Goal: Task Accomplishment & Management: Manage account settings

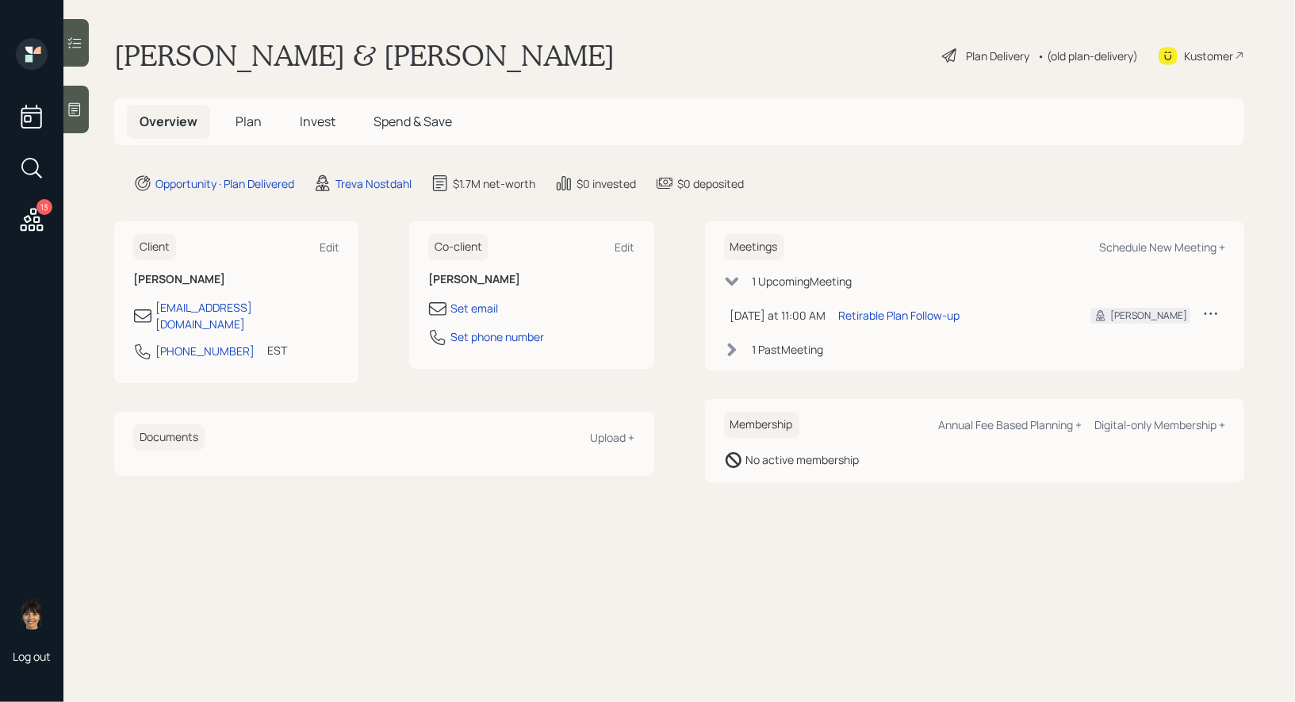
click at [247, 118] on span "Plan" at bounding box center [249, 121] width 26 height 17
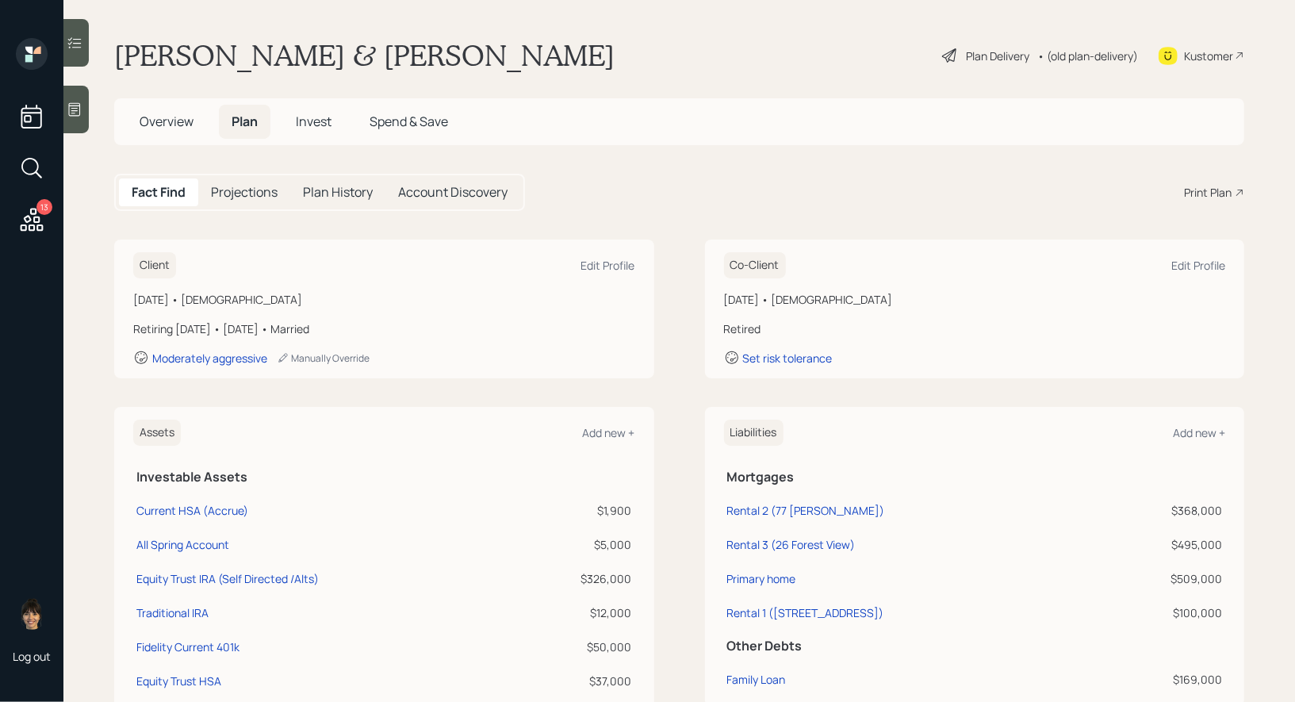
click at [966, 56] on div "Plan Delivery" at bounding box center [997, 56] width 63 height 17
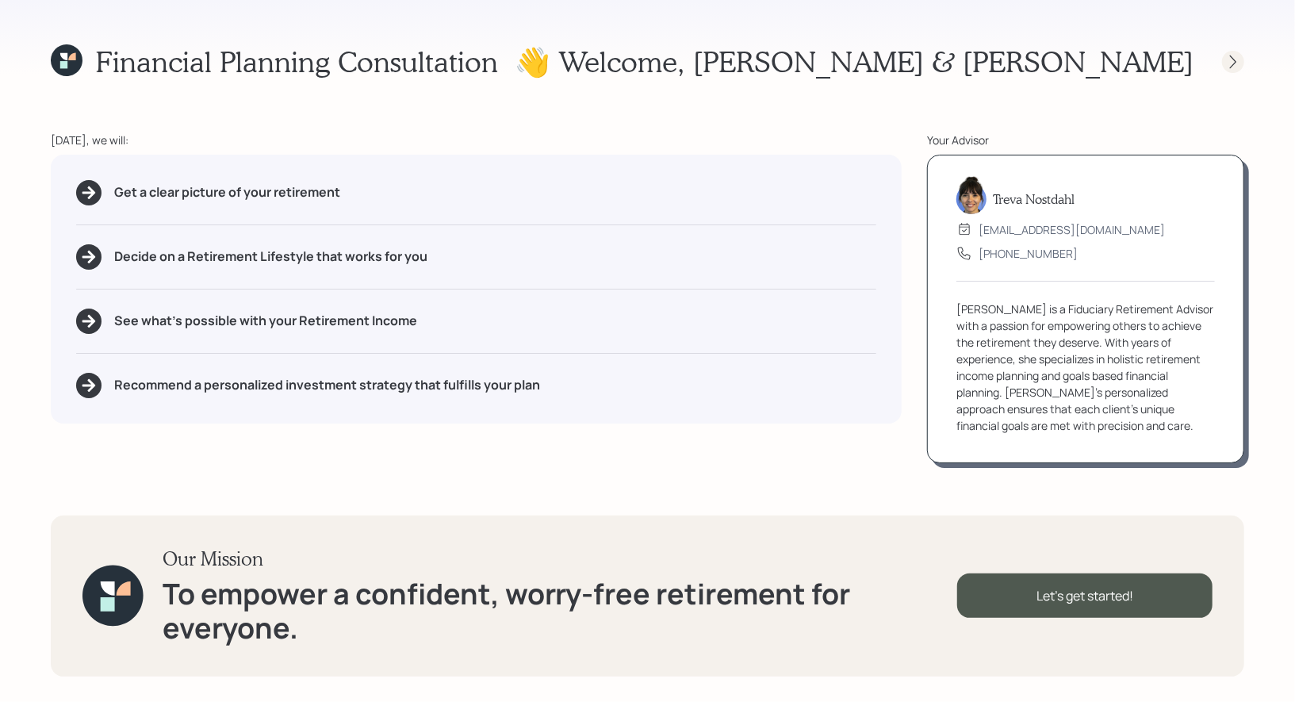
click at [1238, 62] on icon at bounding box center [1233, 62] width 16 height 16
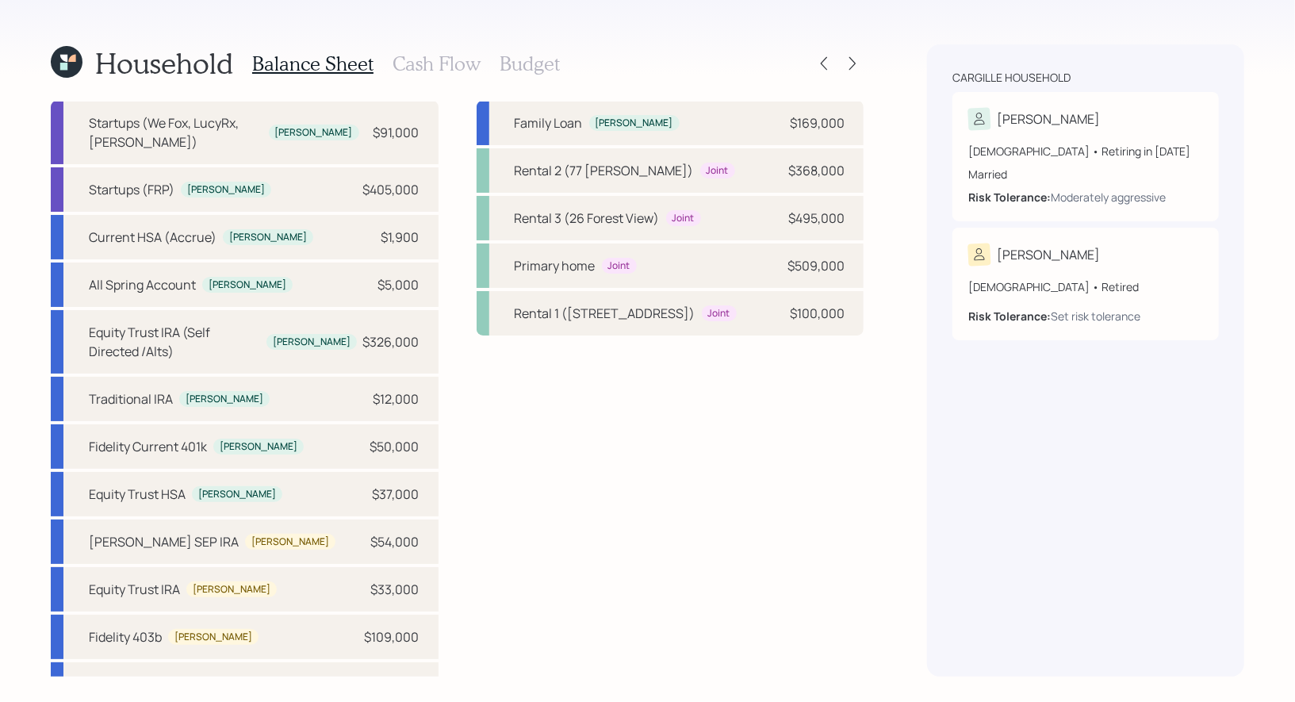
scroll to position [1, 0]
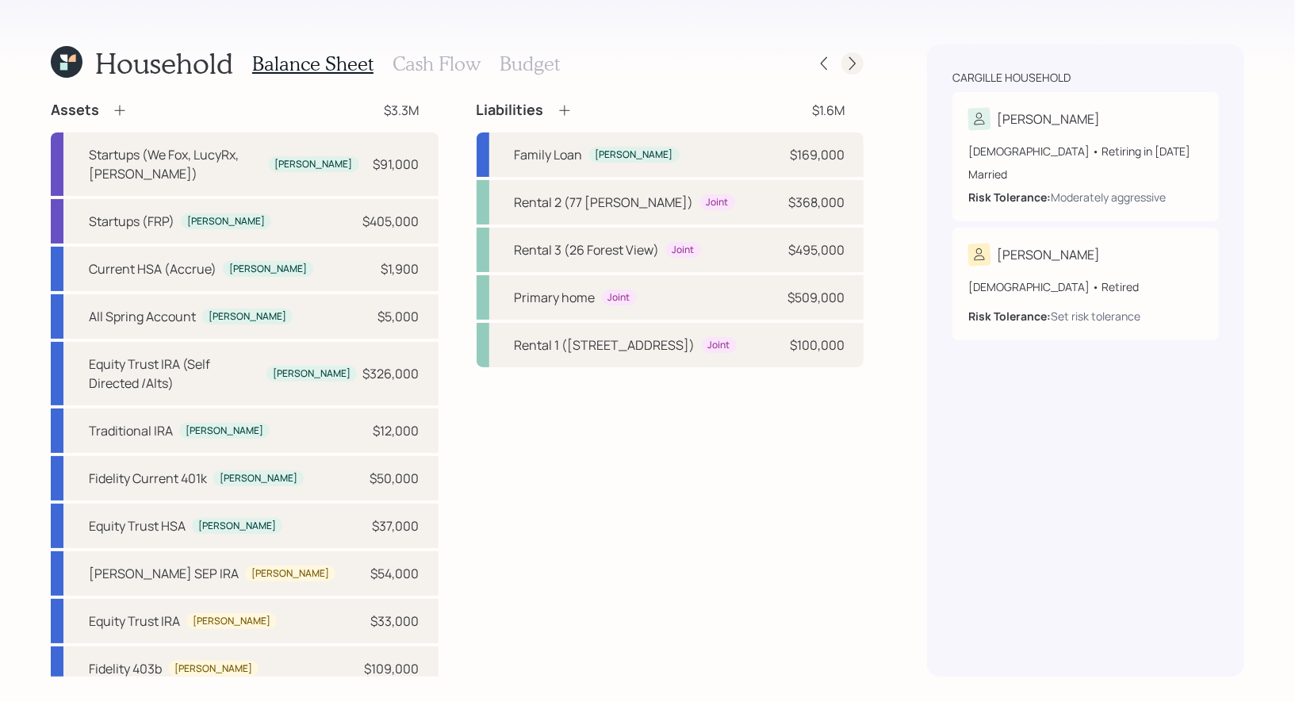
click at [849, 61] on icon at bounding box center [852, 64] width 16 height 16
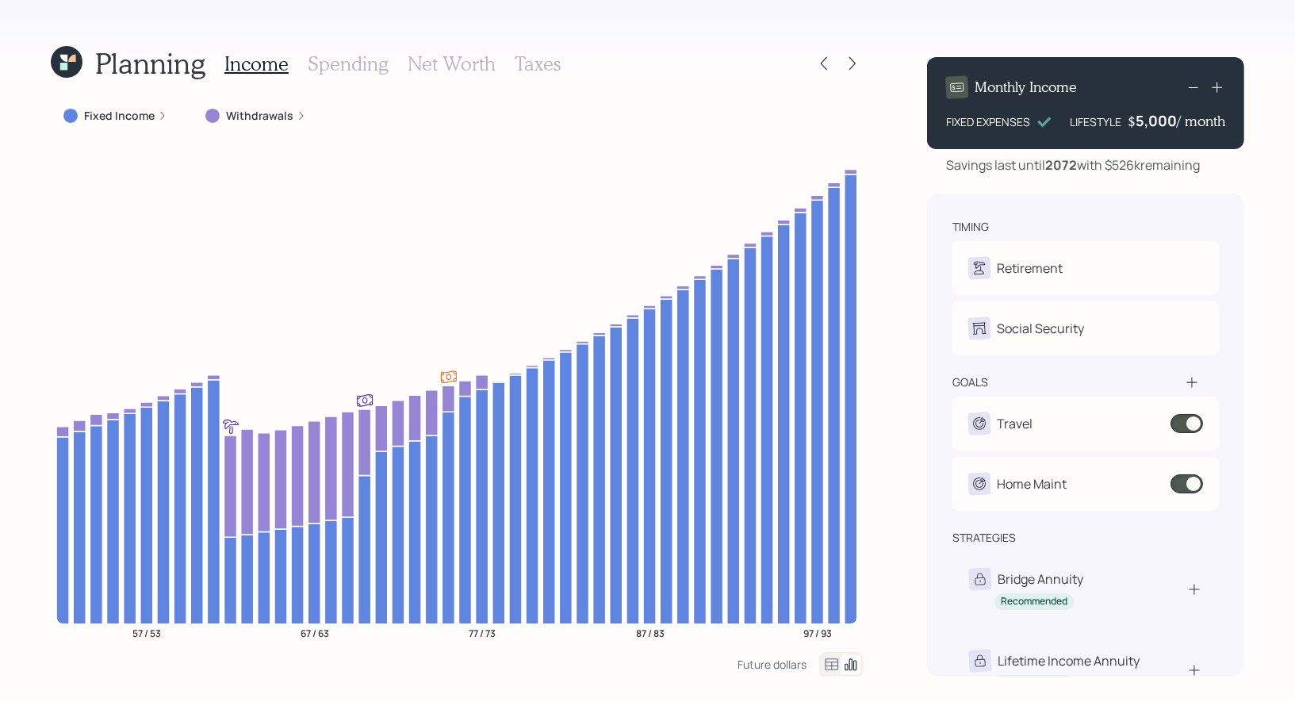
click at [454, 58] on h3 "Net Worth" at bounding box center [452, 63] width 88 height 23
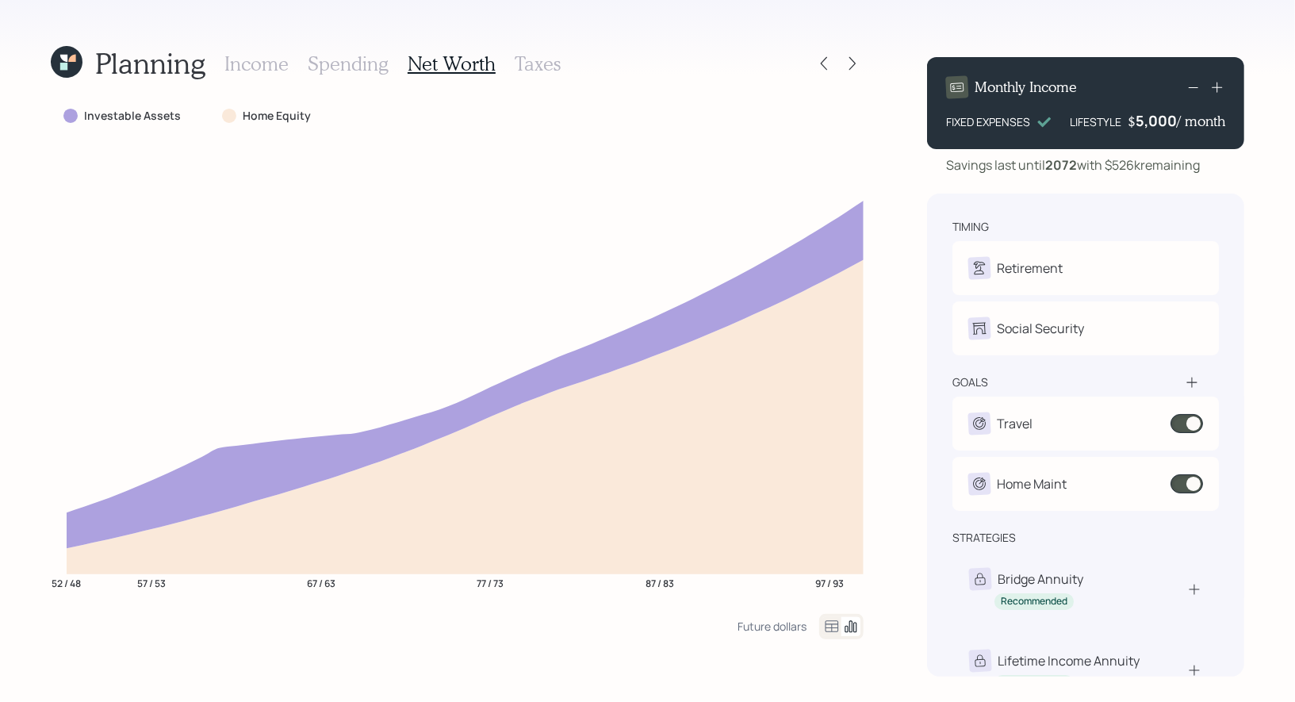
click at [831, 628] on icon at bounding box center [831, 626] width 19 height 19
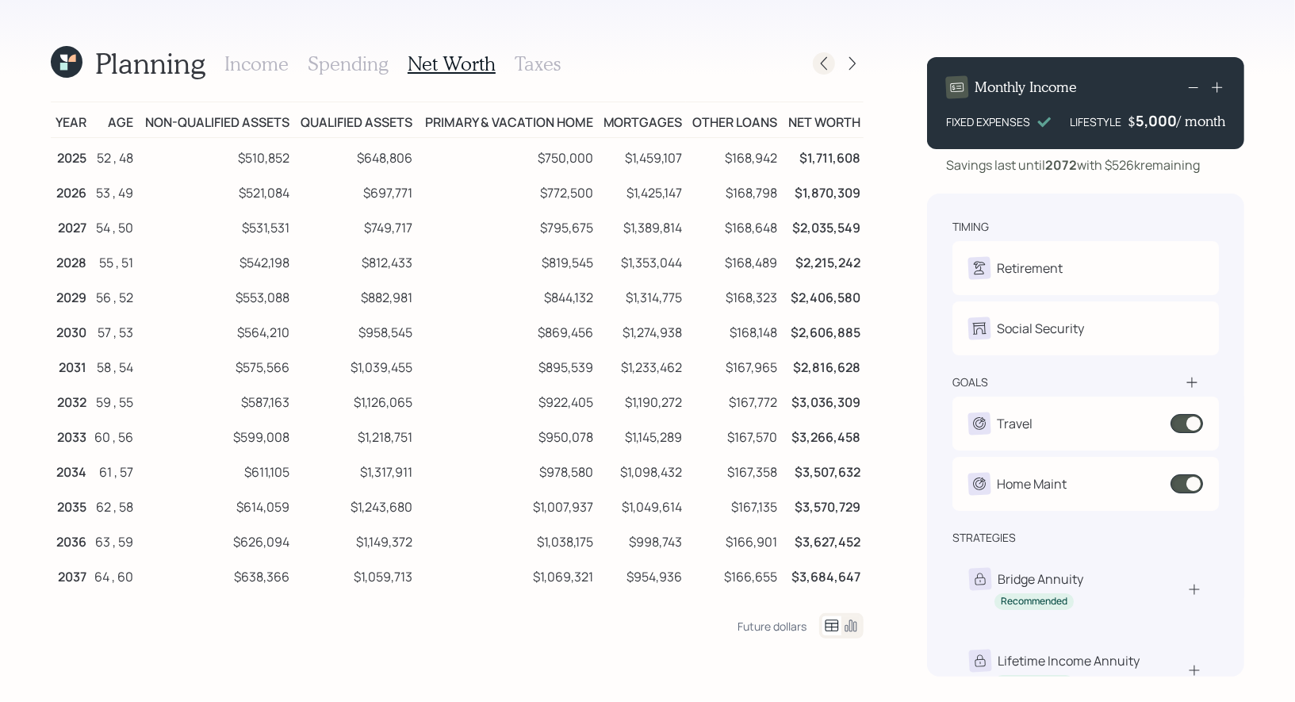
click at [826, 63] on icon at bounding box center [824, 64] width 16 height 16
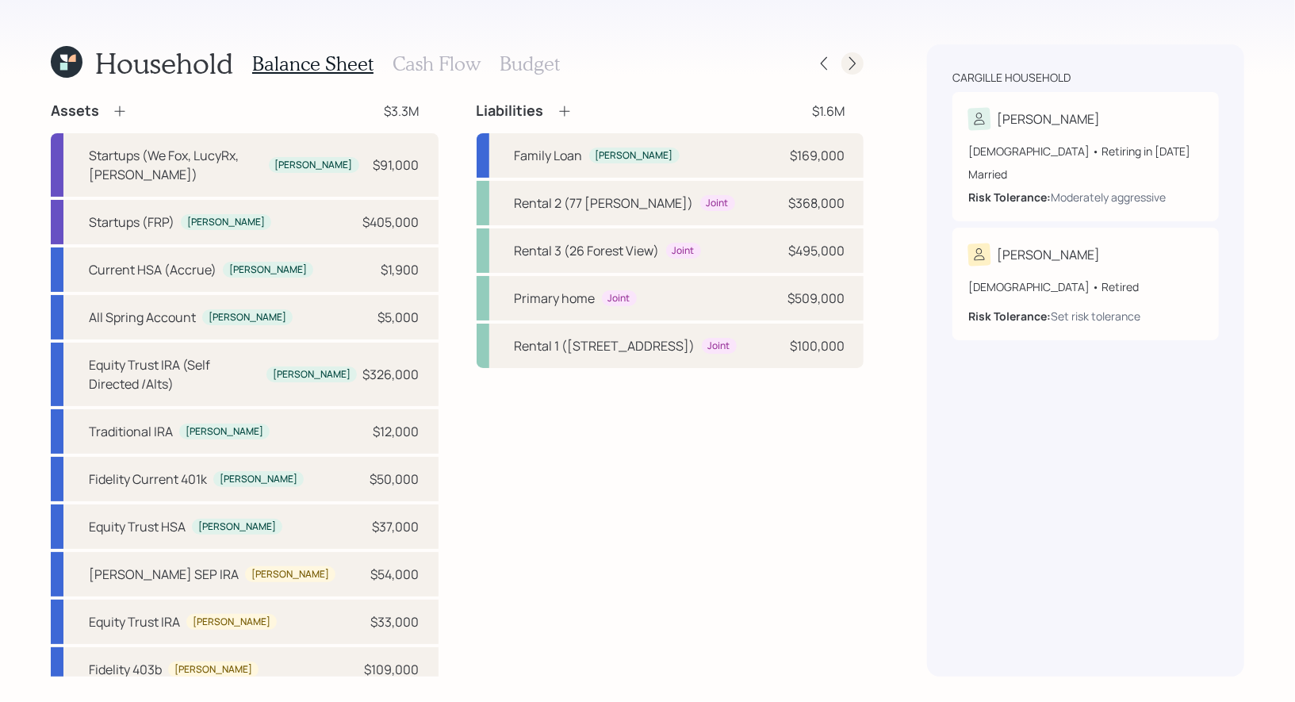
click at [853, 54] on div at bounding box center [852, 63] width 22 height 22
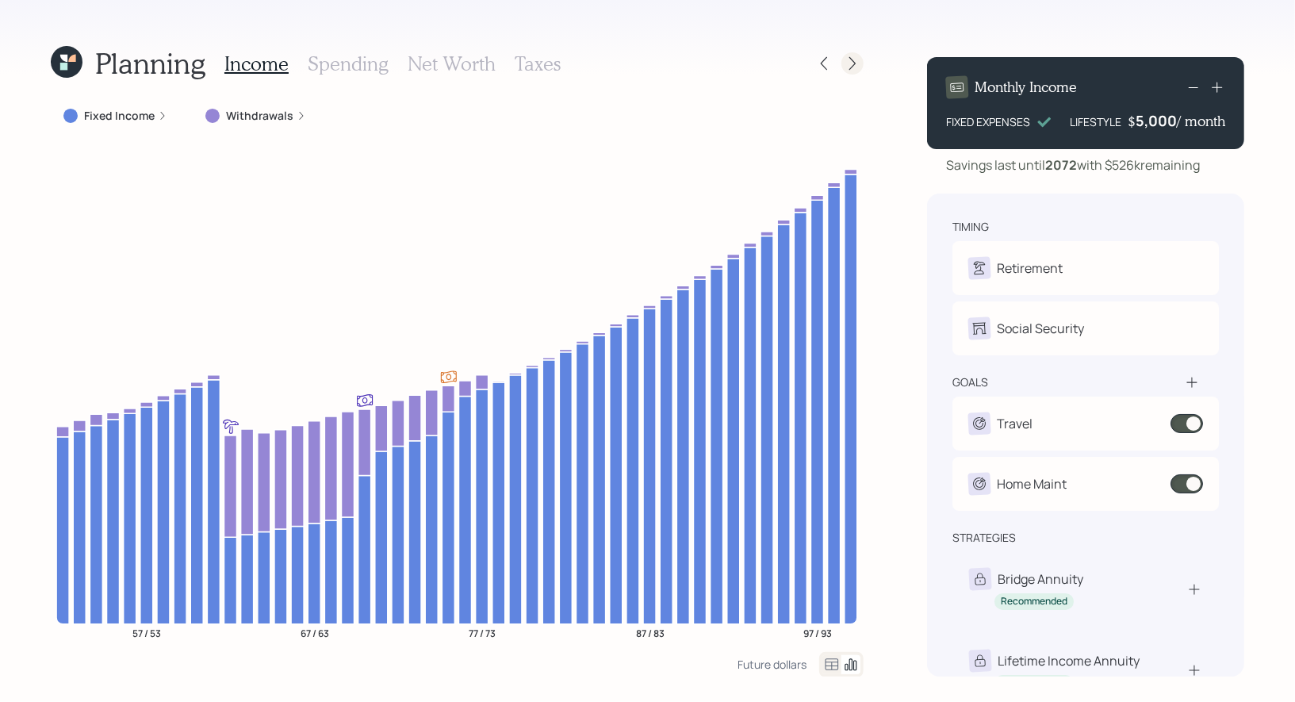
click at [856, 61] on icon at bounding box center [852, 64] width 16 height 16
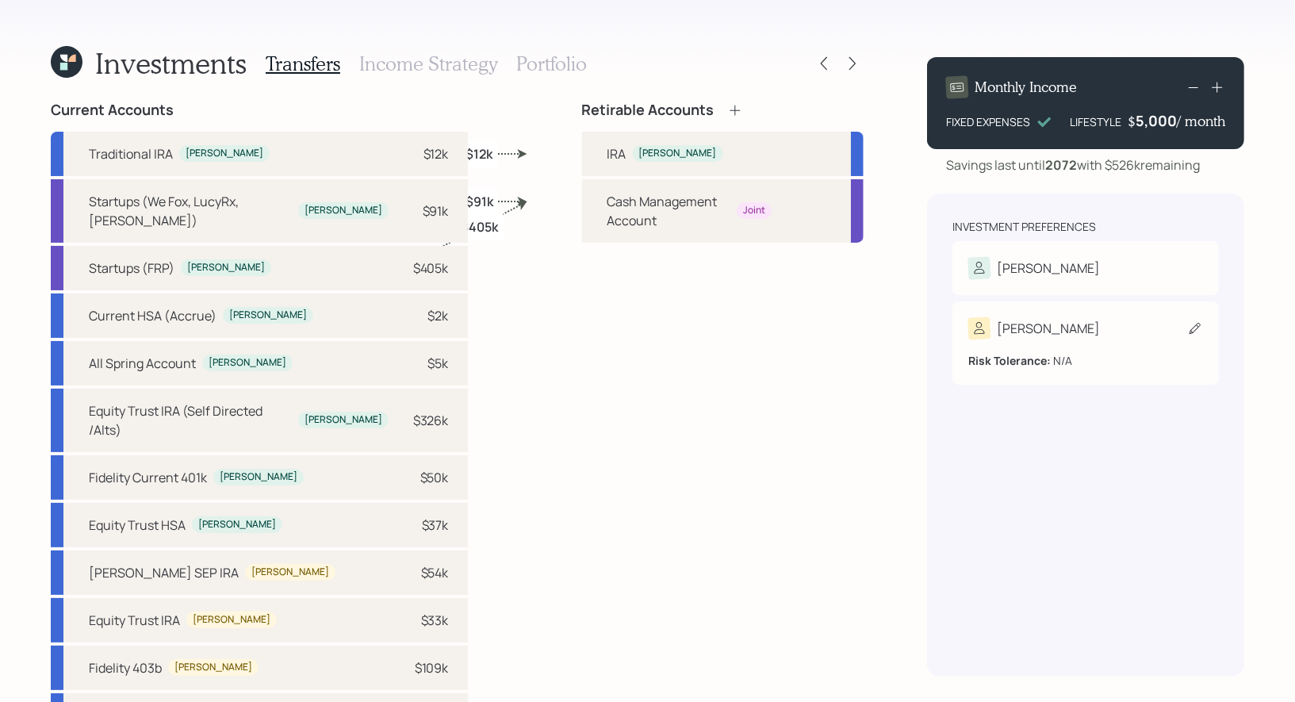
click at [1193, 330] on icon at bounding box center [1195, 328] width 16 height 16
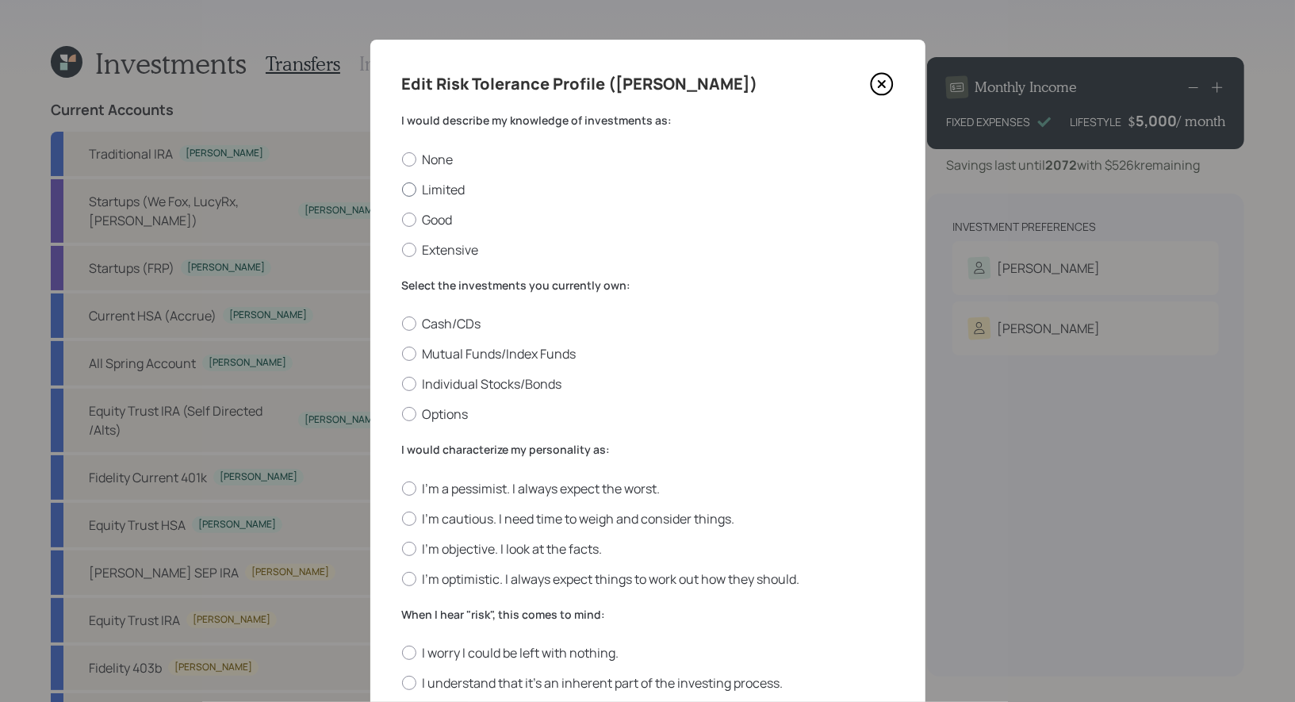
click at [411, 188] on div at bounding box center [409, 189] width 14 height 14
click at [402, 189] on input "Limited" at bounding box center [401, 189] width 1 height 1
radio input "true"
click at [410, 354] on div at bounding box center [409, 354] width 14 height 14
click at [402, 354] on input "Mutual Funds/Index Funds" at bounding box center [401, 354] width 1 height 1
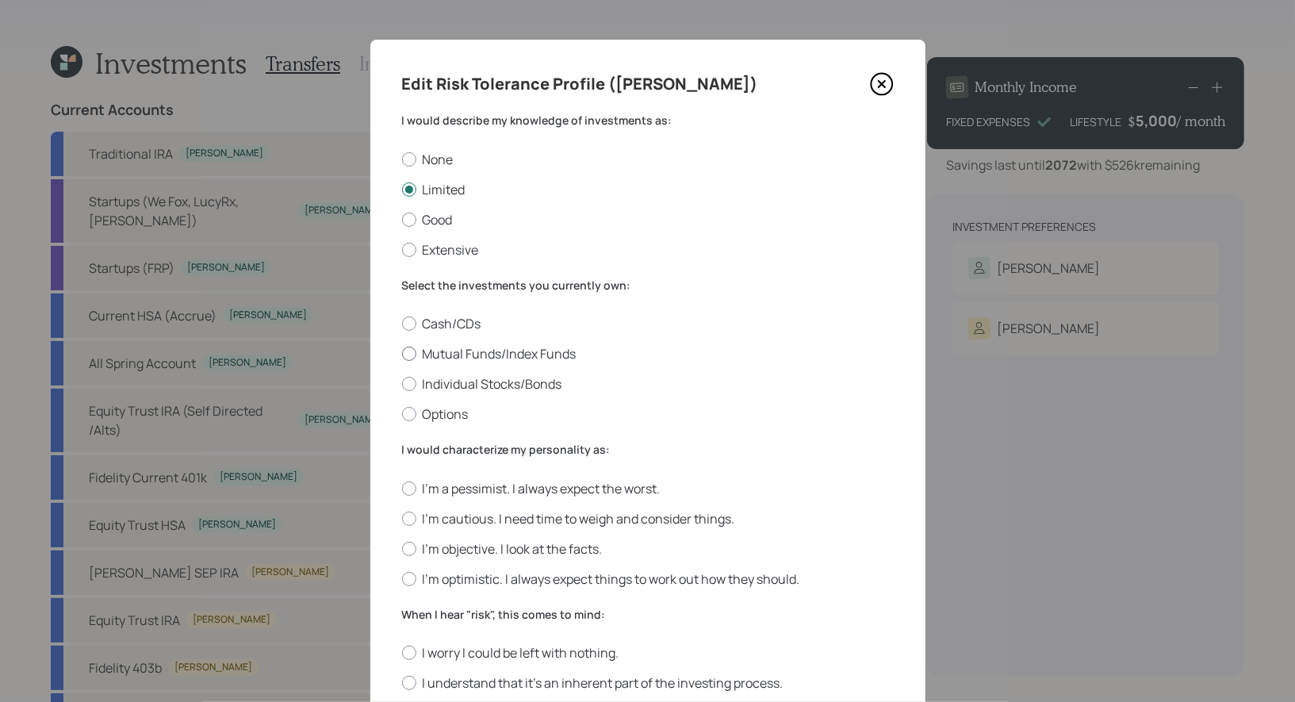
radio input "true"
click at [411, 551] on div at bounding box center [409, 549] width 14 height 14
click at [402, 549] on input "I'm objective. I look at the facts." at bounding box center [401, 548] width 1 height 1
radio input "true"
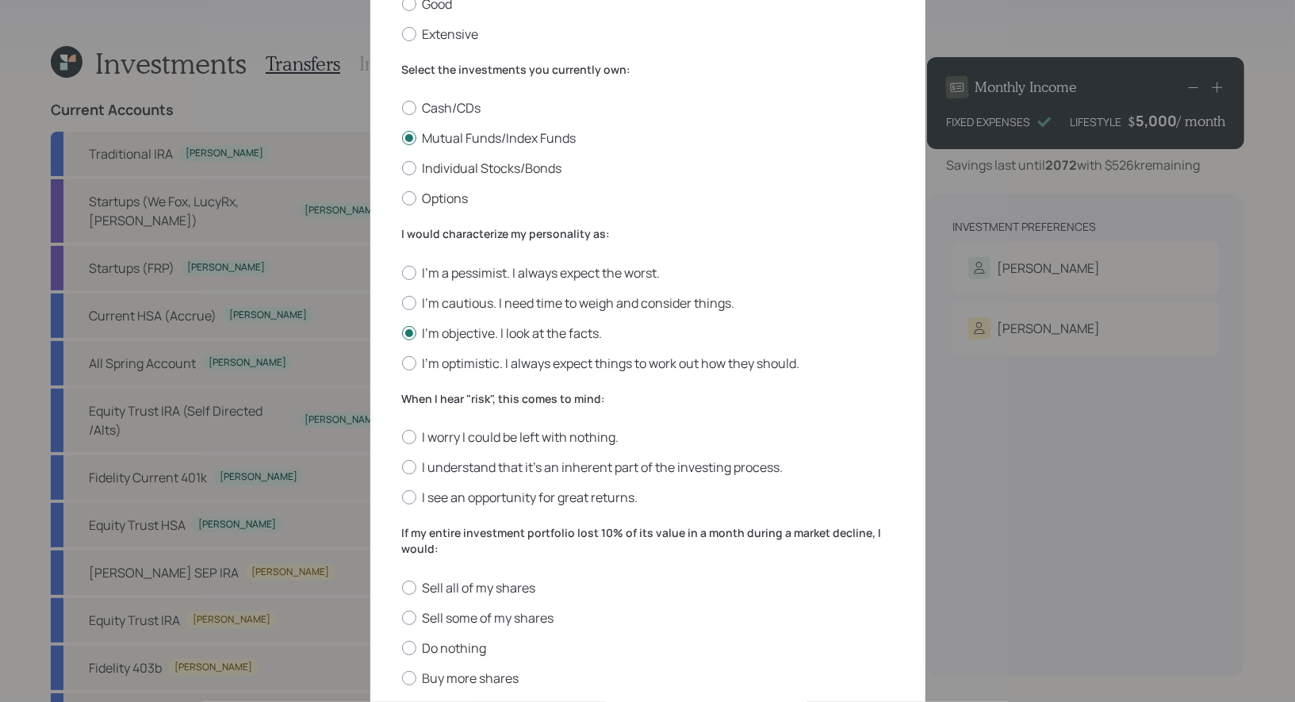
scroll to position [422, 0]
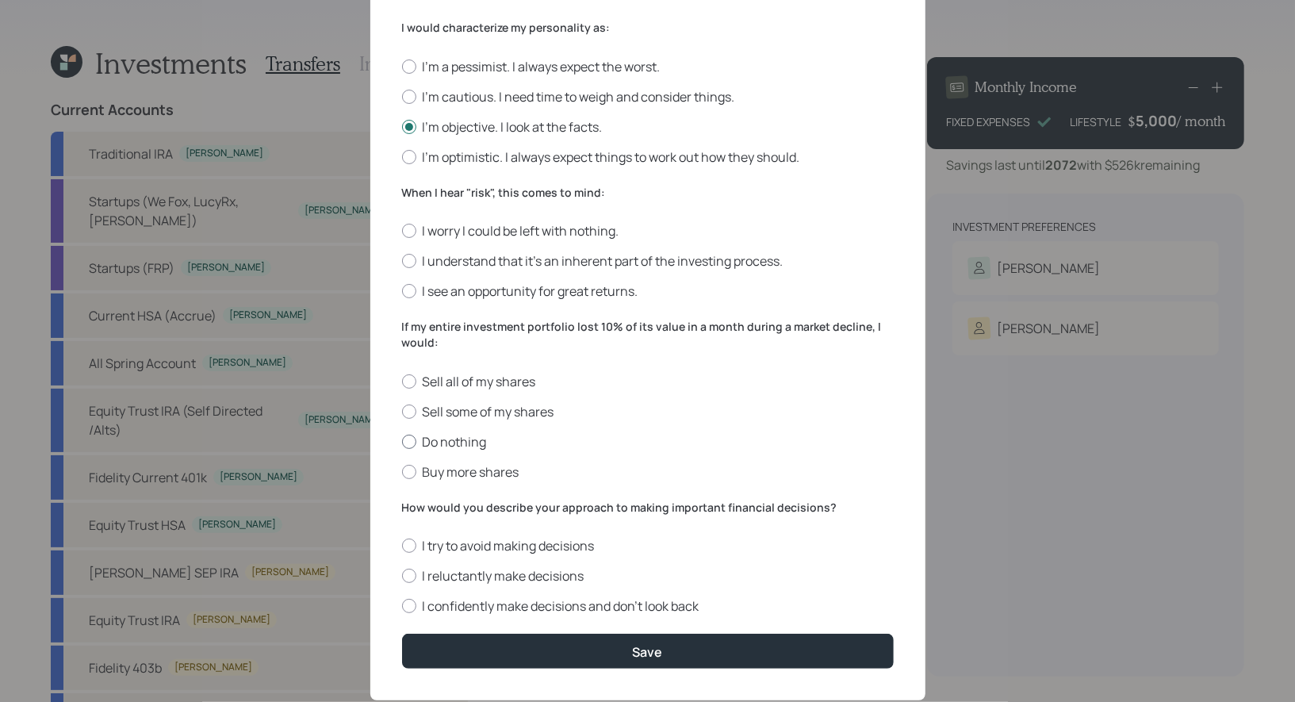
click at [409, 442] on div at bounding box center [409, 442] width 14 height 14
click at [402, 442] on input "Do nothing" at bounding box center [401, 441] width 1 height 1
radio input "true"
click at [405, 579] on div at bounding box center [409, 576] width 14 height 14
click at [402, 576] on input "I reluctantly make decisions" at bounding box center [401, 576] width 1 height 1
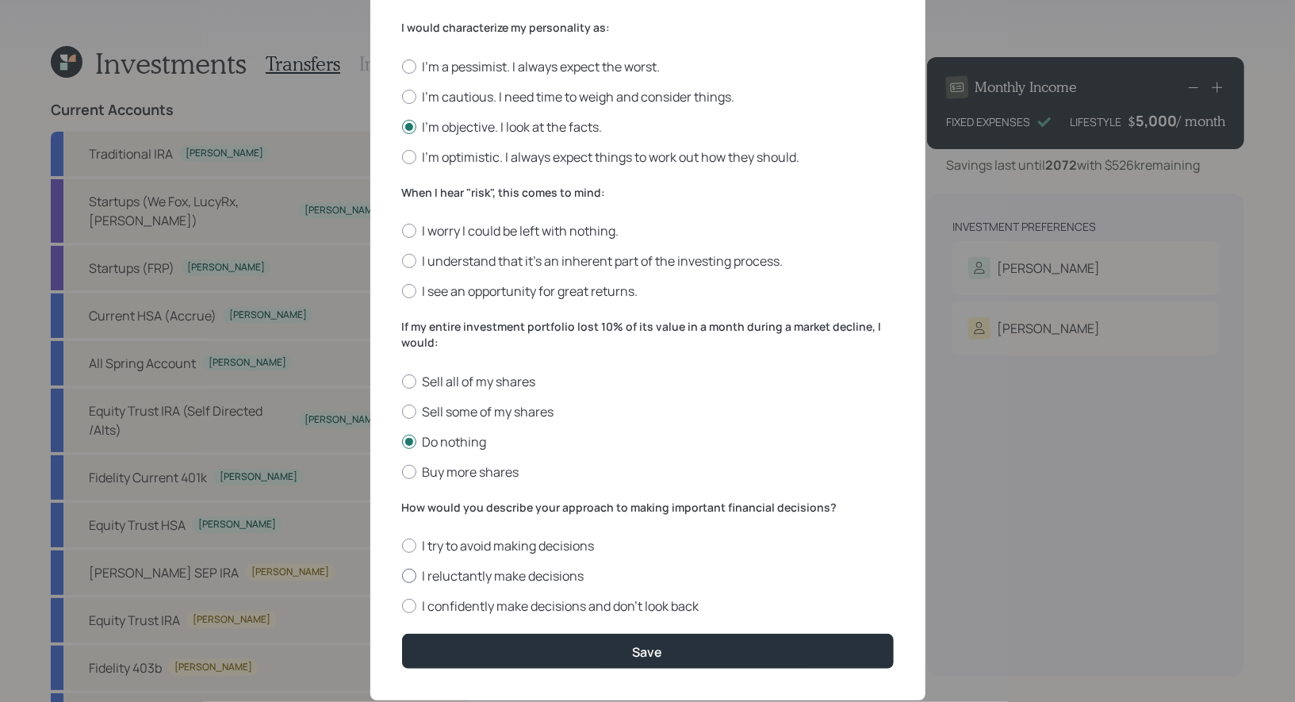
radio input "true"
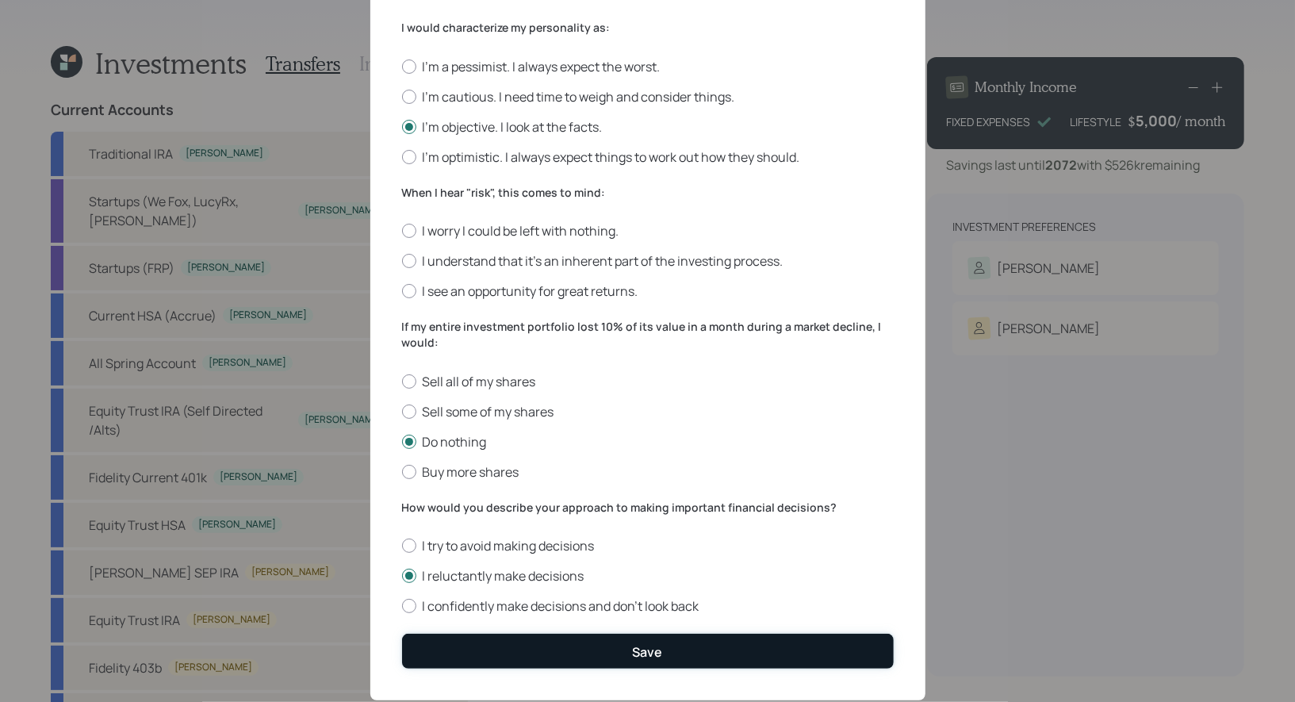
click at [469, 654] on button "Save" at bounding box center [648, 651] width 492 height 34
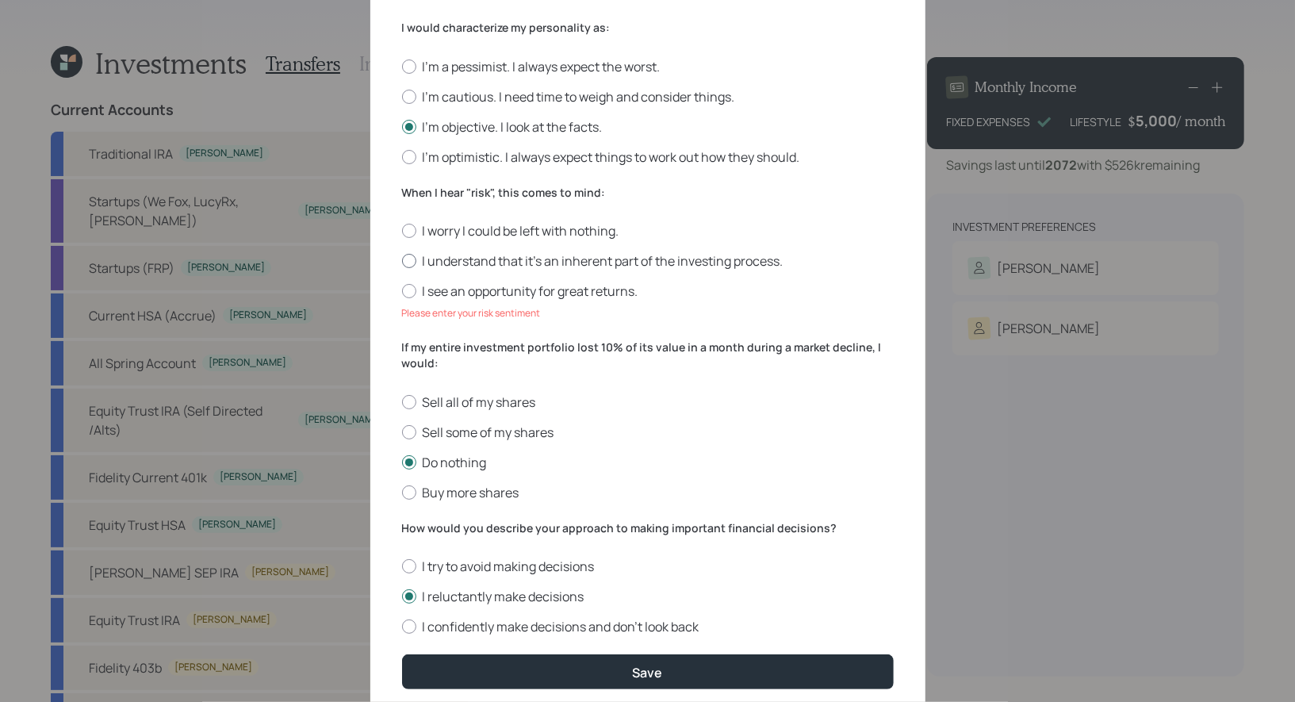
click at [406, 258] on div at bounding box center [409, 261] width 14 height 14
click at [402, 261] on input "I understand that it’s an inherent part of the investing process." at bounding box center [401, 261] width 1 height 1
radio input "true"
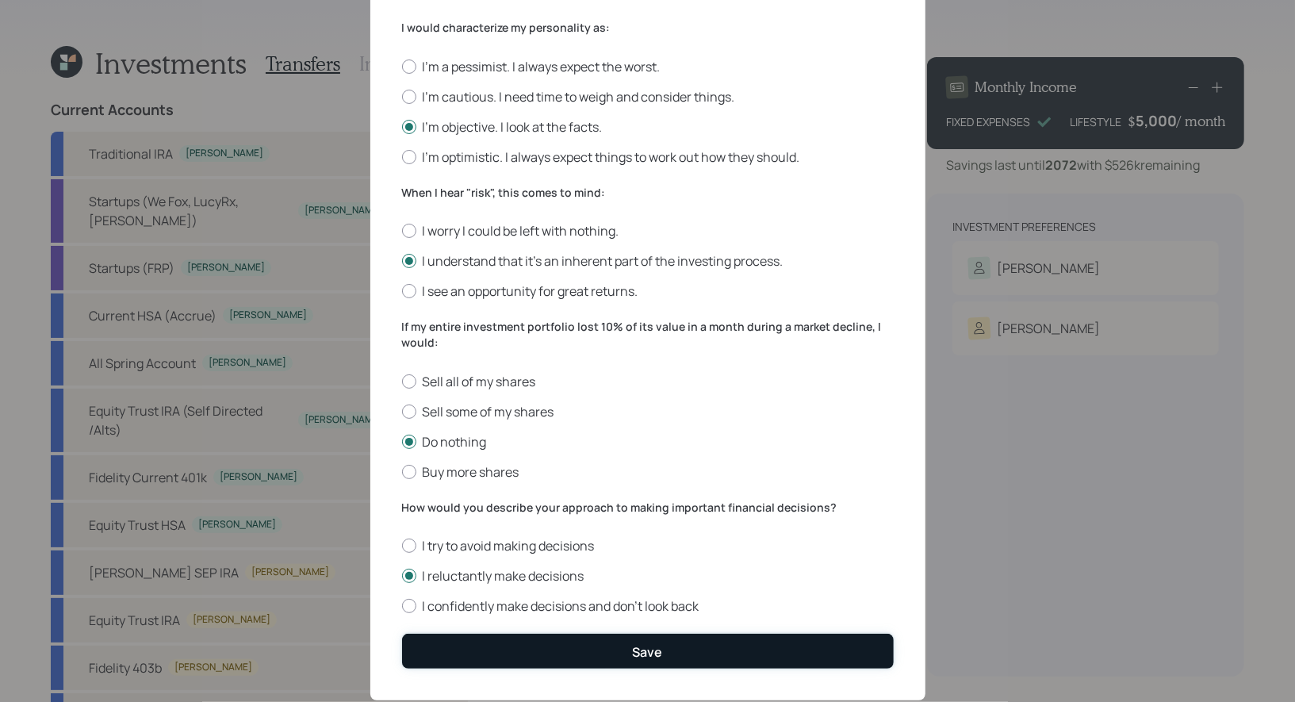
click at [506, 654] on button "Save" at bounding box center [648, 651] width 492 height 34
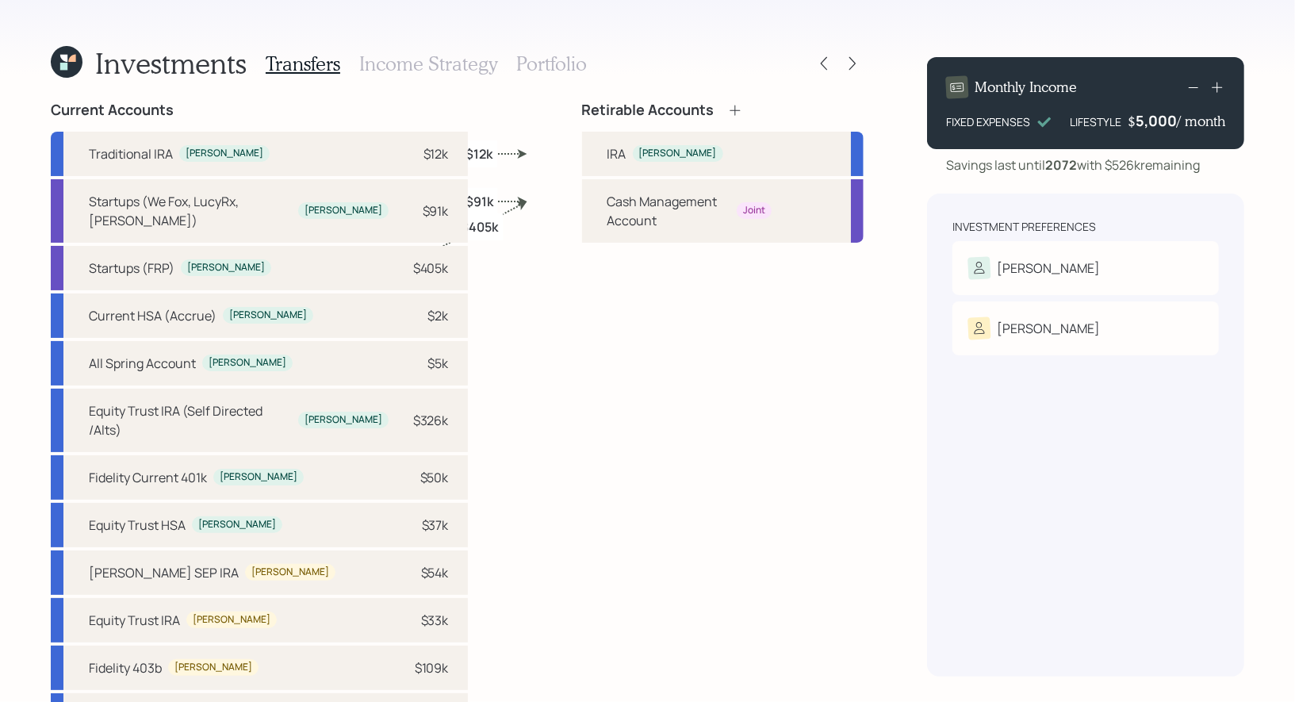
click at [729, 109] on icon at bounding box center [734, 110] width 10 height 10
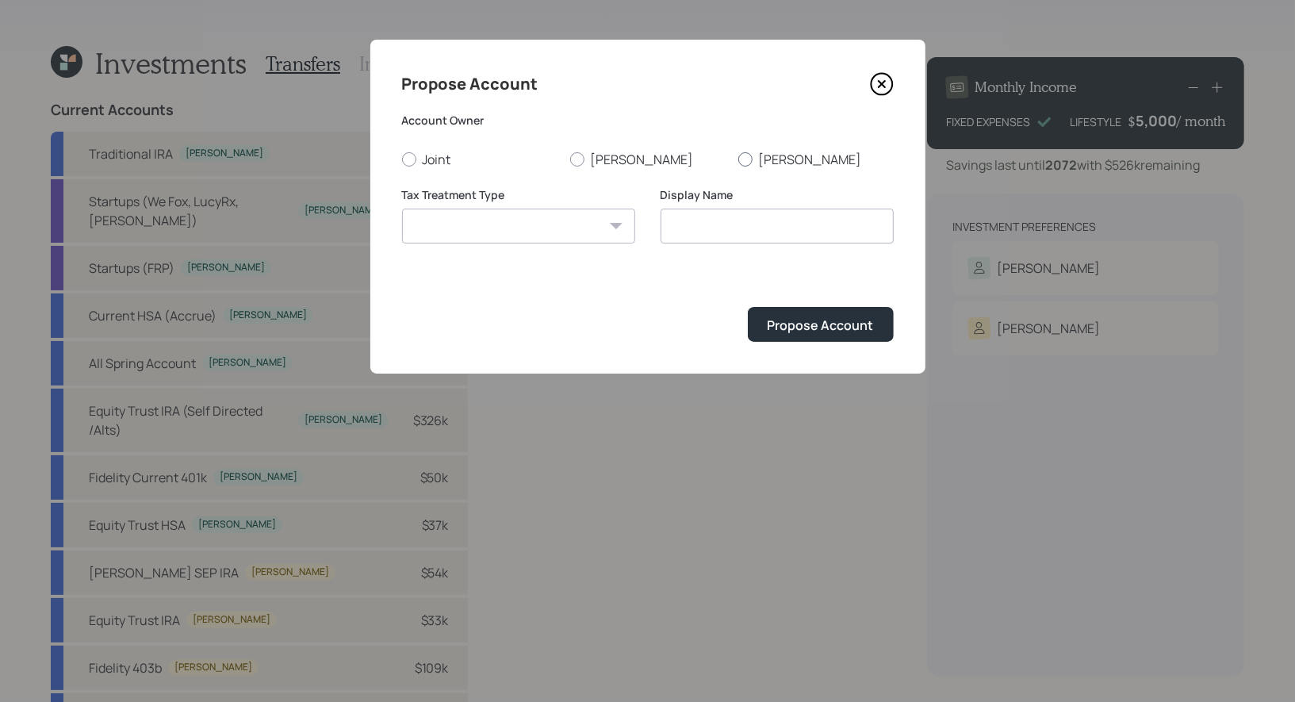
click at [747, 156] on div at bounding box center [745, 159] width 14 height 14
click at [738, 159] on input "Jamie" at bounding box center [737, 159] width 1 height 1
radio input "true"
click at [713, 231] on input at bounding box center [777, 226] width 233 height 35
type input "IRA"
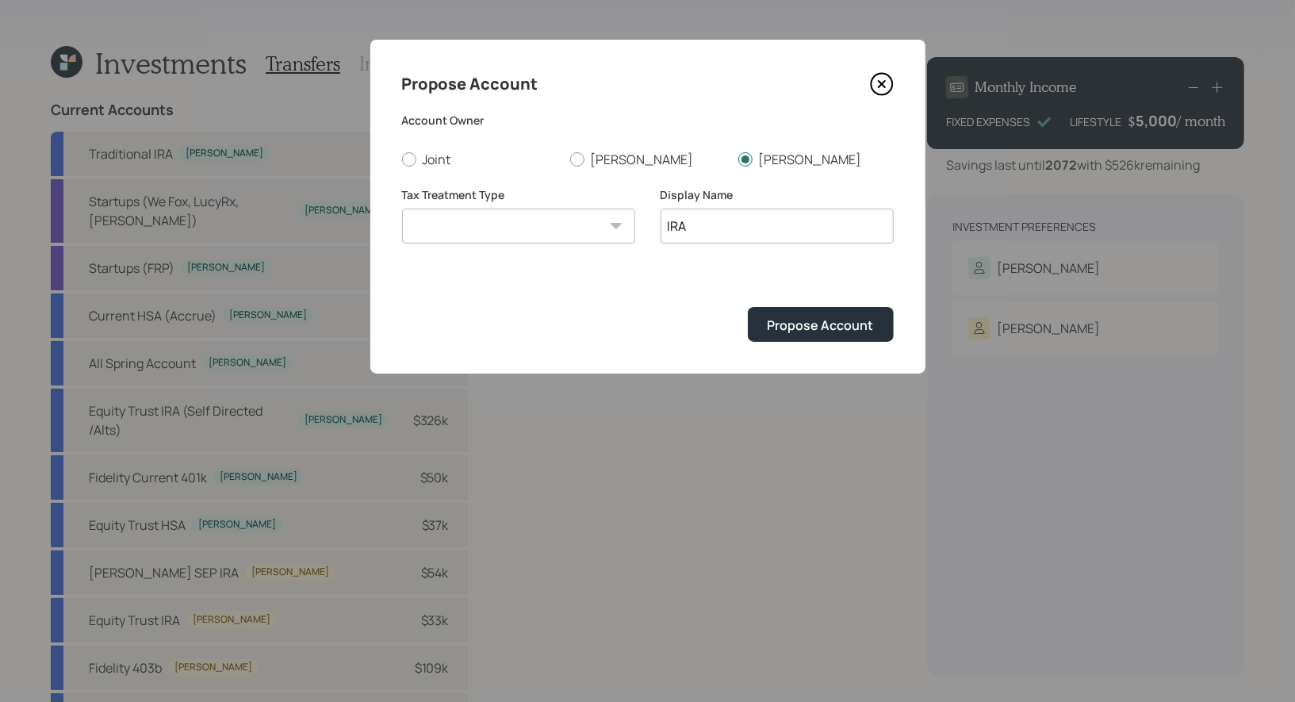
click at [555, 227] on select "Roth Taxable Traditional" at bounding box center [518, 226] width 233 height 35
select select "traditional"
click at [402, 209] on select "Roth Taxable Traditional" at bounding box center [518, 226] width 233 height 35
click at [793, 324] on div "Propose Account" at bounding box center [821, 324] width 106 height 17
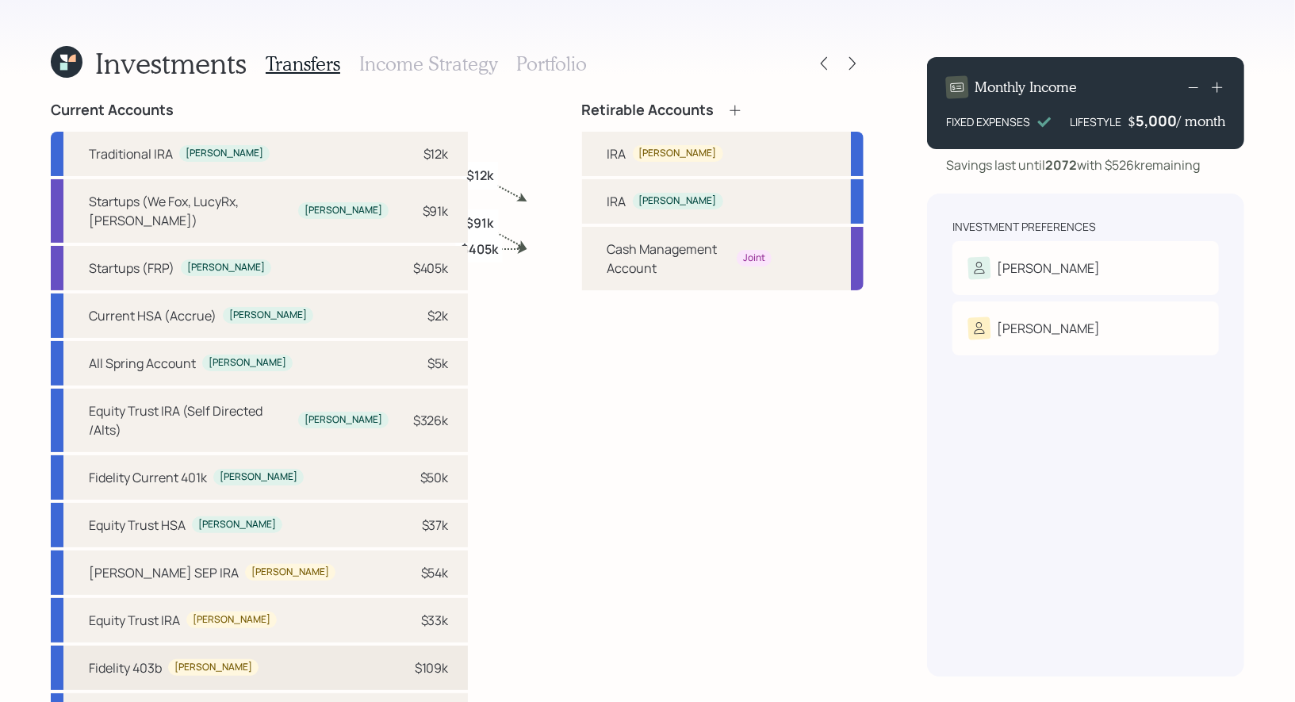
click at [337, 645] on div "Fidelity 403b Jamie $109k" at bounding box center [259, 667] width 417 height 44
click at [607, 204] on div "IRA" at bounding box center [616, 201] width 19 height 19
select select "b09d1efe-a26b-4e84-b13c-72b3f0b557c1"
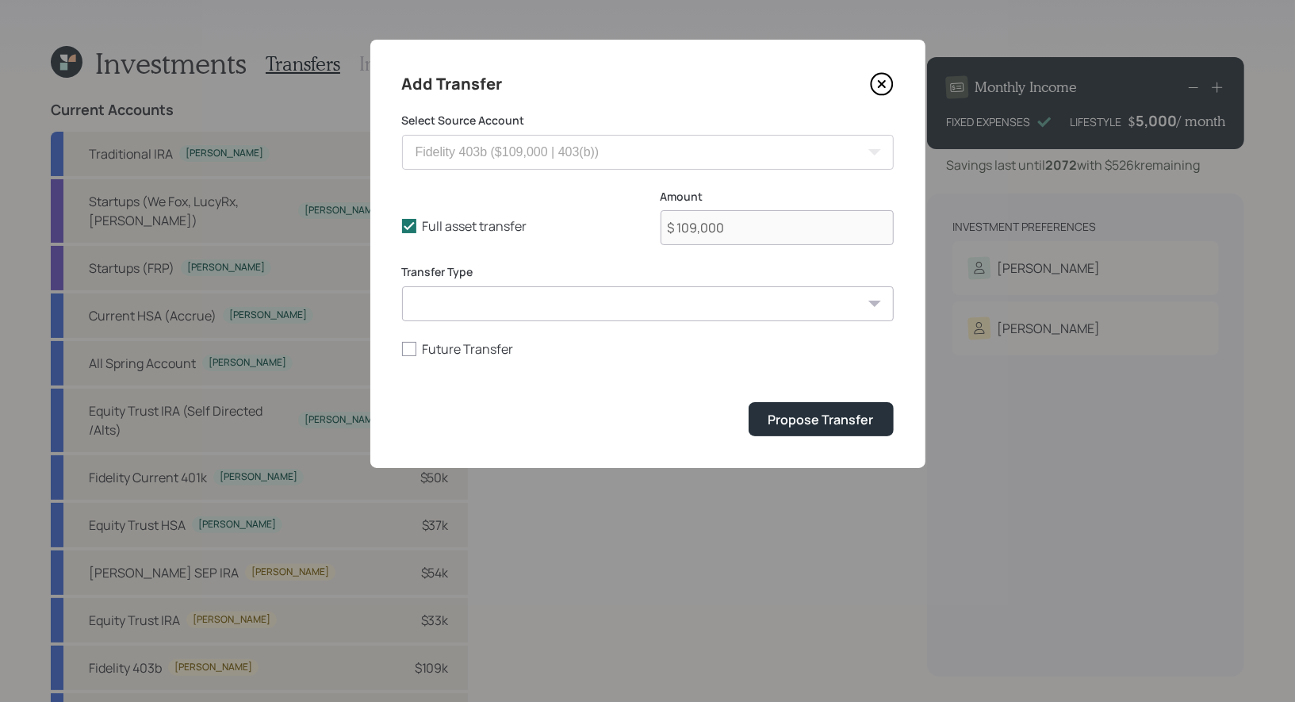
click at [504, 303] on select "ACAT Transfer Non ACAT Transfer Capitalize Rollover Rollover Deposit" at bounding box center [648, 303] width 492 height 35
select select "rollover"
click at [402, 286] on select "ACAT Transfer Non ACAT Transfer Capitalize Rollover Rollover Deposit" at bounding box center [648, 303] width 492 height 35
click at [849, 411] on div "Propose Transfer" at bounding box center [820, 419] width 105 height 17
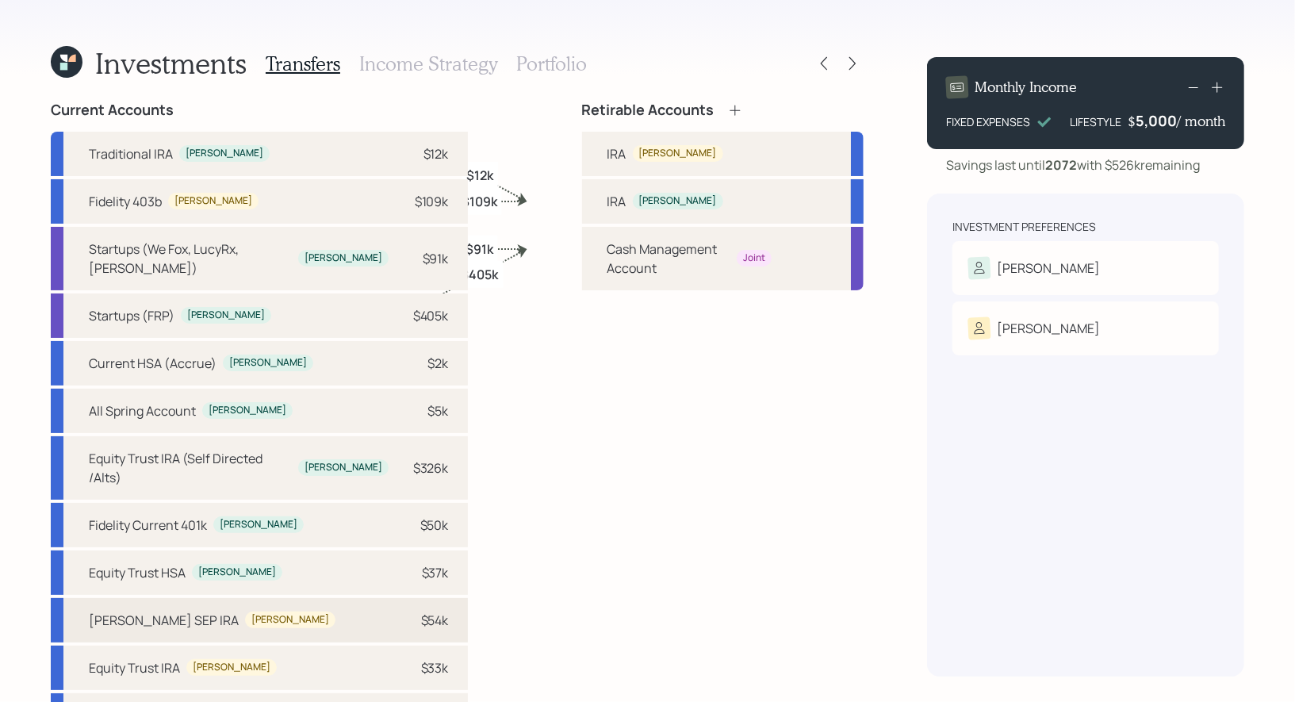
click at [401, 611] on div "$54k" at bounding box center [425, 620] width 48 height 19
click at [639, 151] on div "Jamie" at bounding box center [678, 153] width 78 height 13
select select "82bd4f82-91a9-4a15-981d-b9e1d7fe6e41"
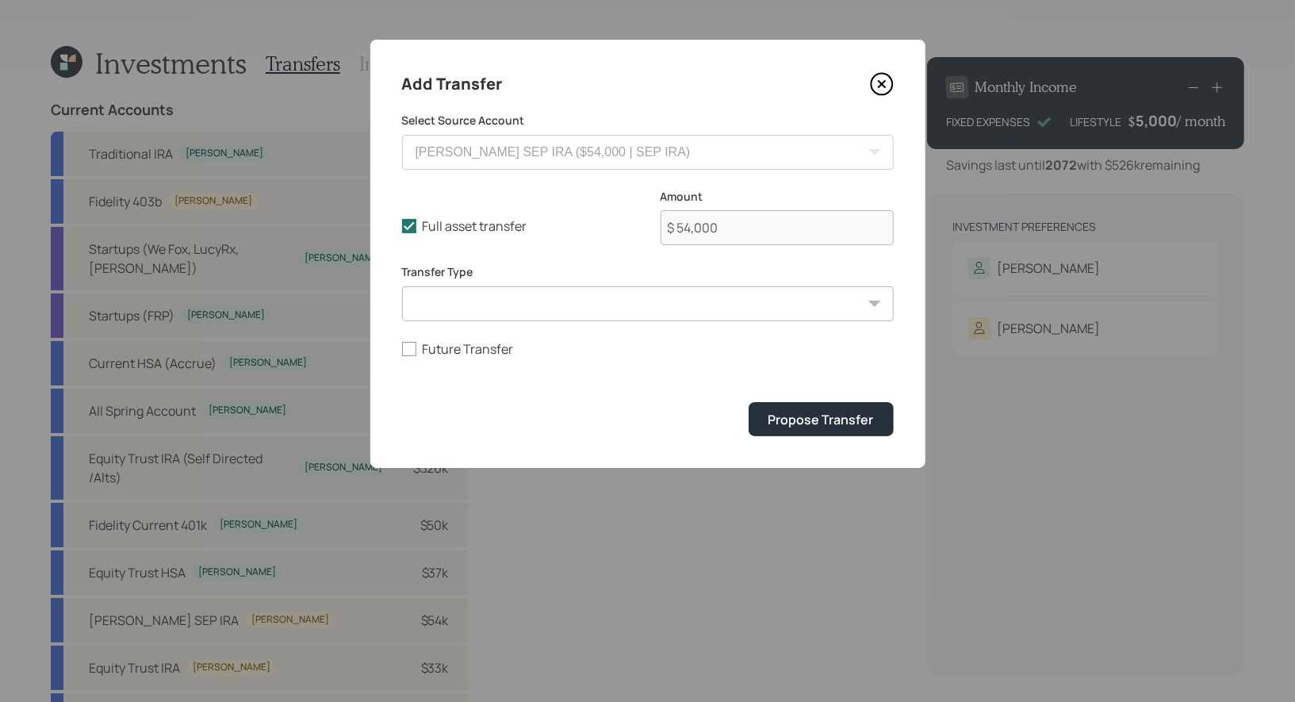
click at [557, 312] on select "ACAT Transfer Non ACAT Transfer Capitalize Rollover Rollover Deposit" at bounding box center [648, 303] width 492 height 35
select select "acat_transfer"
click at [402, 286] on select "ACAT Transfer Non ACAT Transfer Capitalize Rollover Rollover Deposit" at bounding box center [648, 303] width 492 height 35
click at [794, 423] on div "Propose Transfer" at bounding box center [820, 419] width 105 height 17
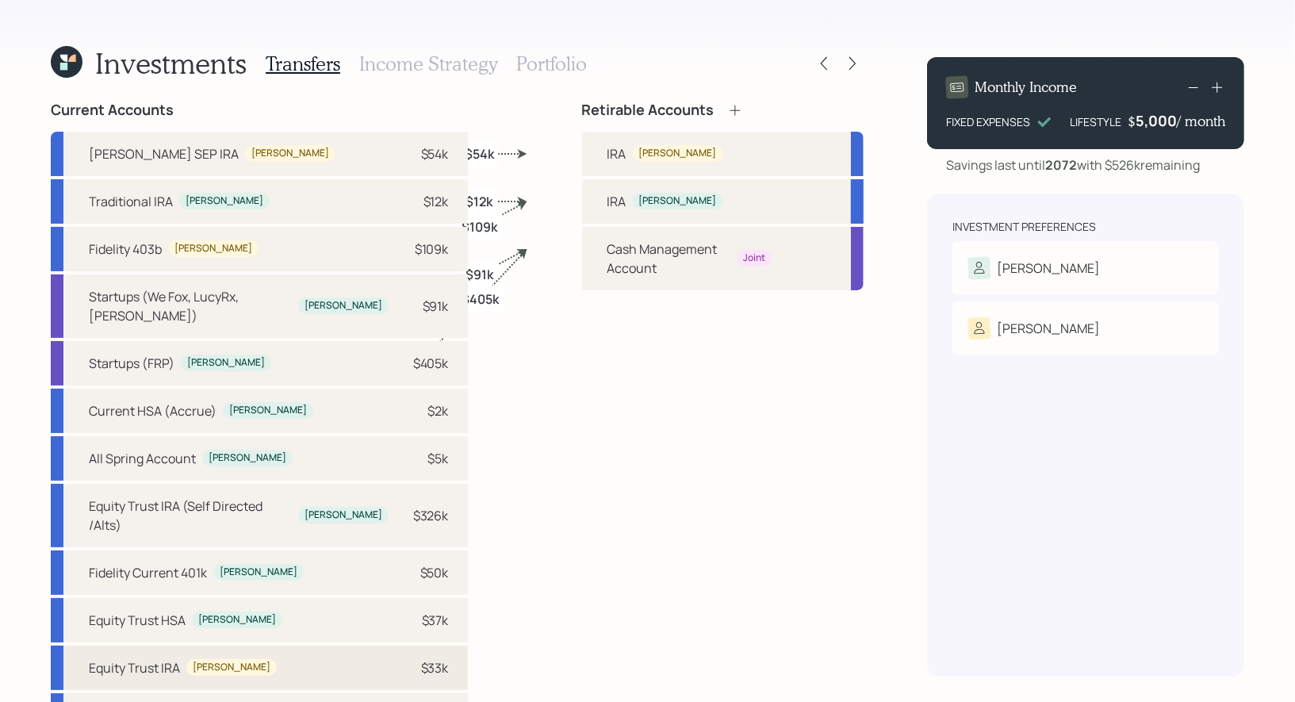
click at [421, 658] on div "$33k" at bounding box center [435, 667] width 28 height 19
click at [633, 148] on div "Jamie" at bounding box center [678, 153] width 90 height 17
select select "da4931bf-d6f6-4897-9dd7-c2a7d1dfbc7d"
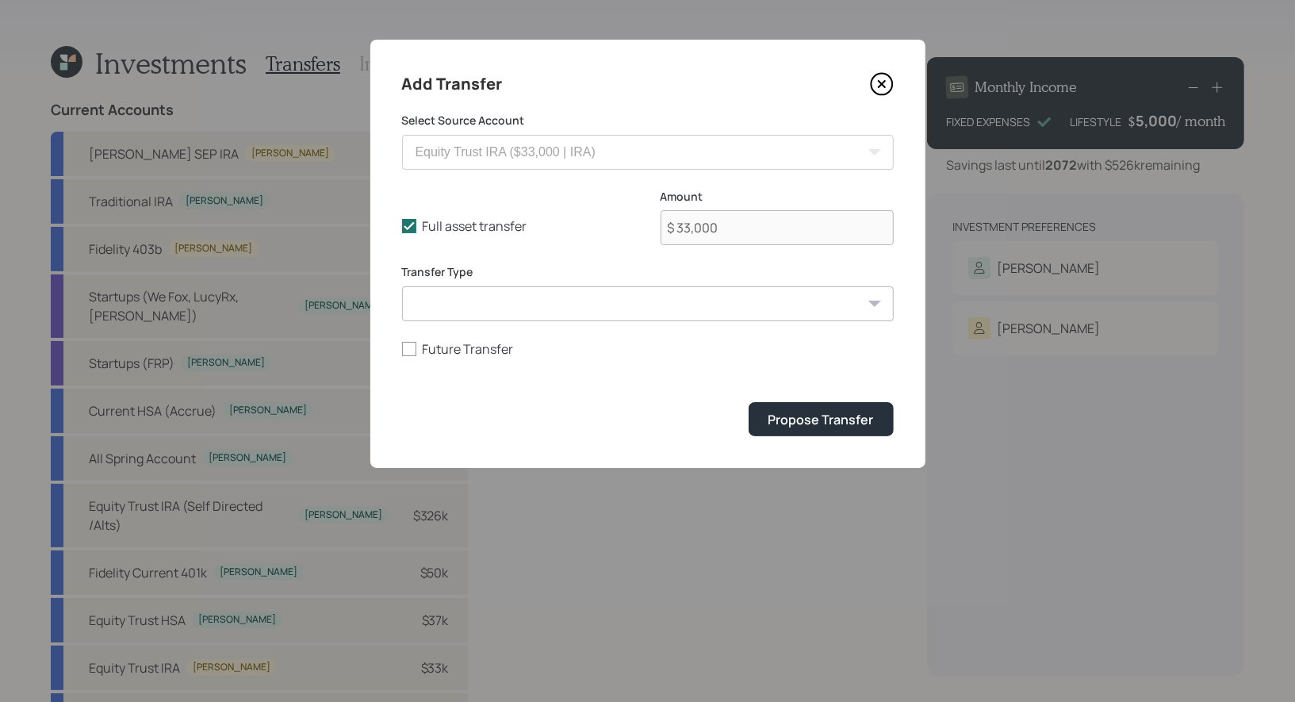
click at [550, 301] on select "ACAT Transfer Non ACAT Transfer Capitalize Rollover Rollover Deposit" at bounding box center [648, 303] width 492 height 35
select select "acat_transfer"
click at [402, 286] on select "ACAT Transfer Non ACAT Transfer Capitalize Rollover Rollover Deposit" at bounding box center [648, 303] width 492 height 35
click at [798, 411] on div "Propose Transfer" at bounding box center [820, 419] width 105 height 17
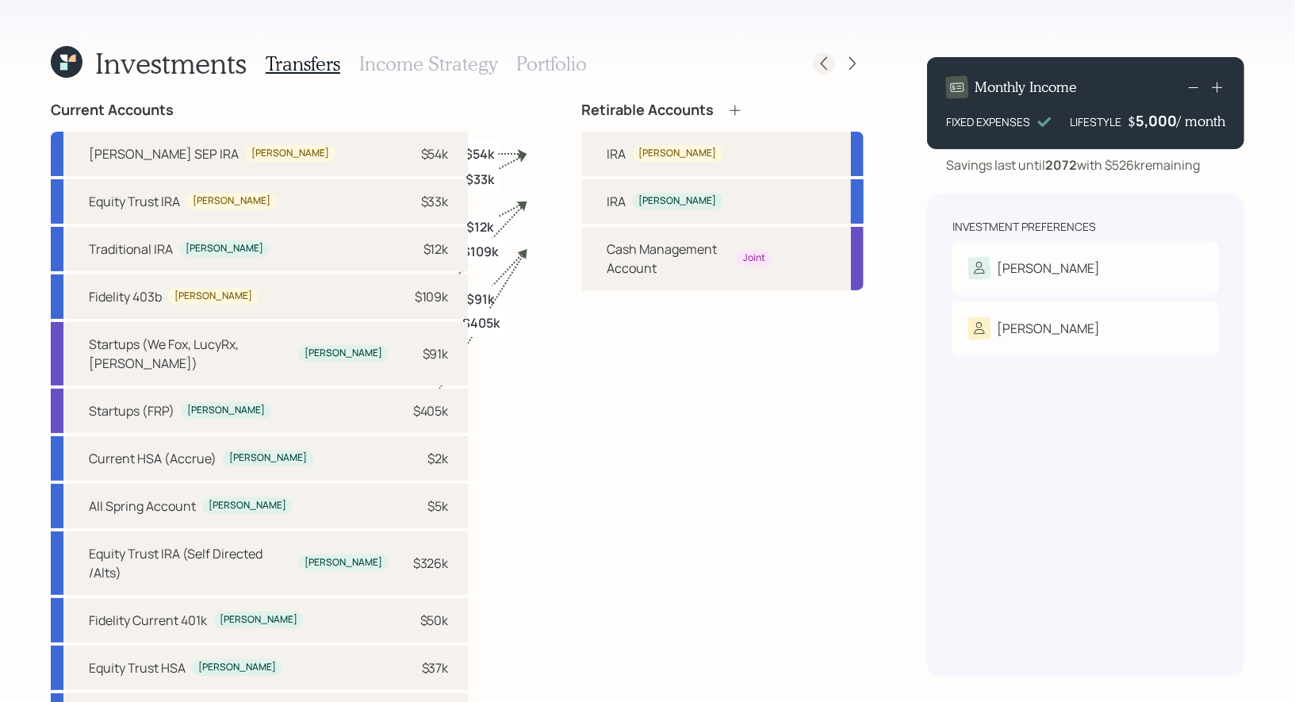
click at [826, 59] on icon at bounding box center [824, 64] width 16 height 16
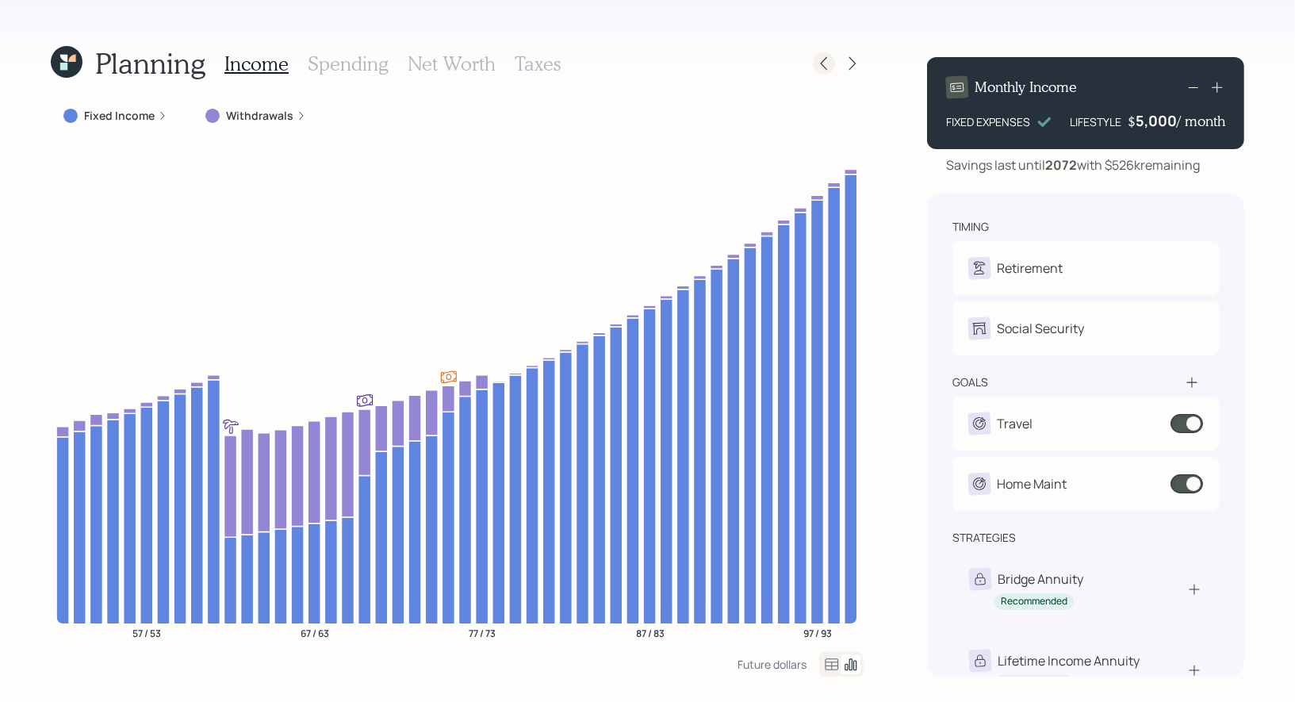
click at [825, 67] on icon at bounding box center [824, 64] width 16 height 16
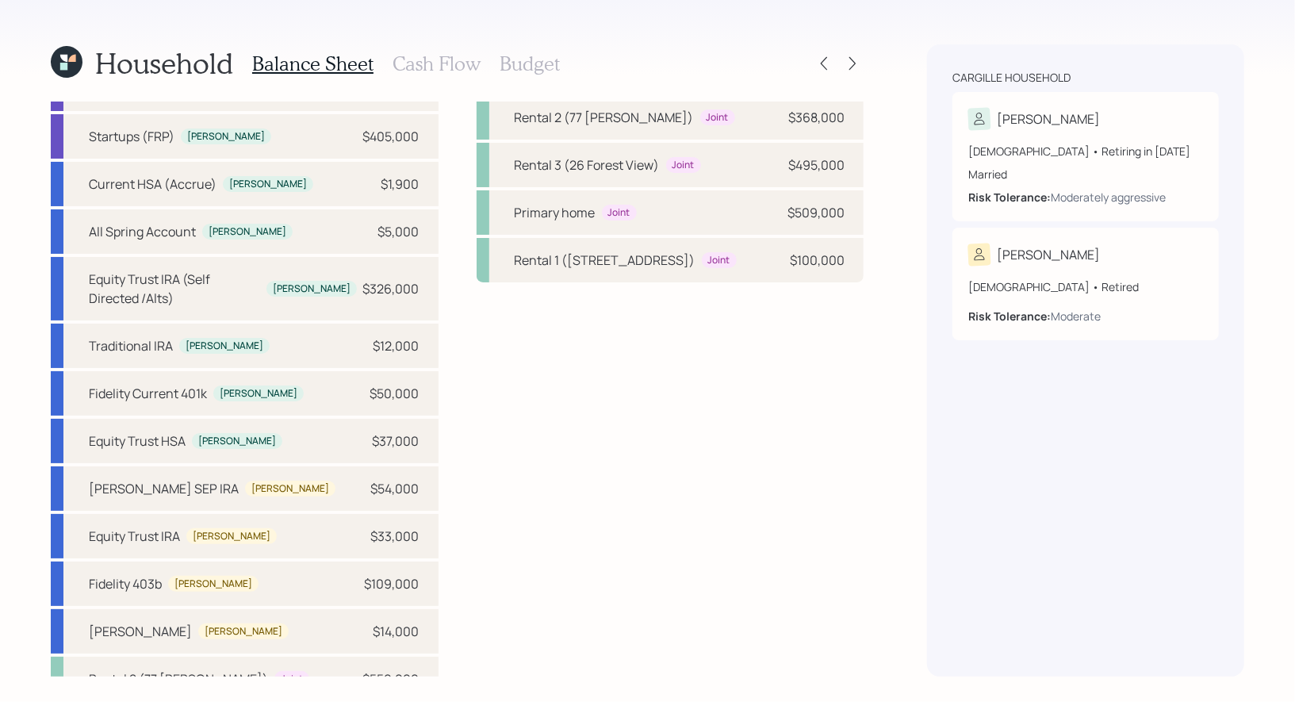
scroll to position [71, 0]
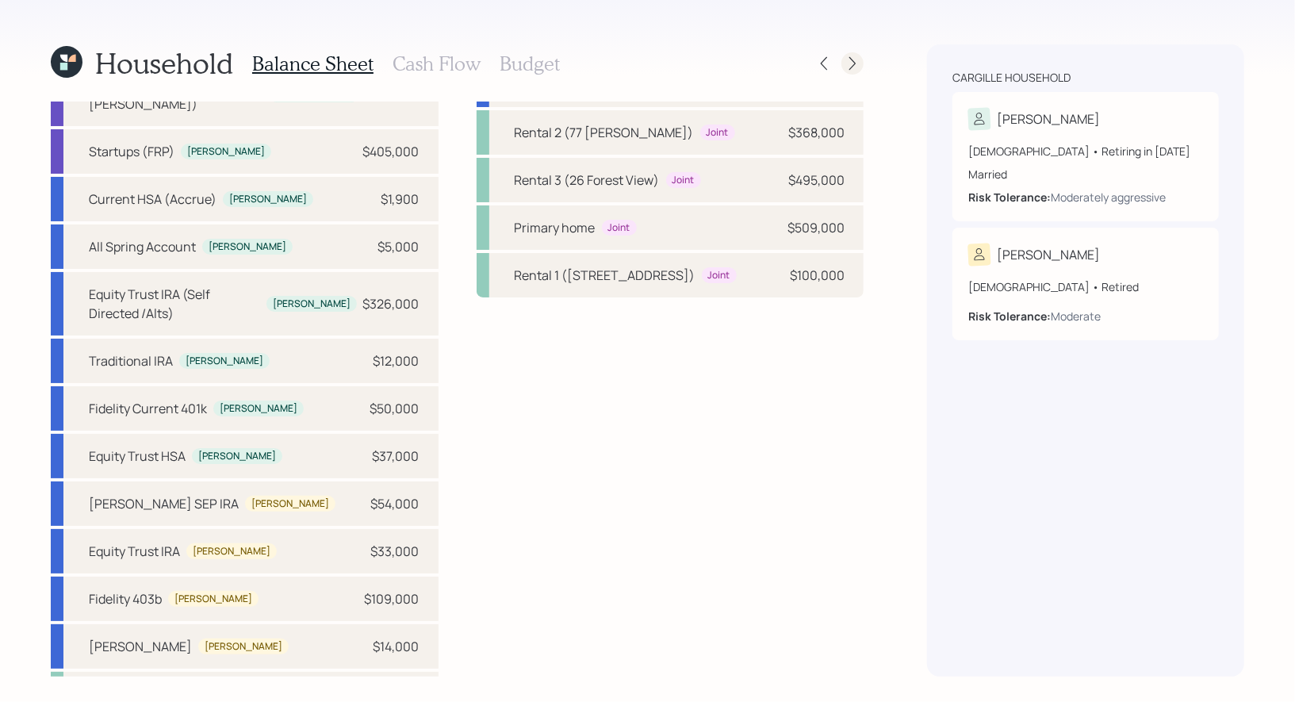
click at [854, 62] on icon at bounding box center [852, 63] width 6 height 13
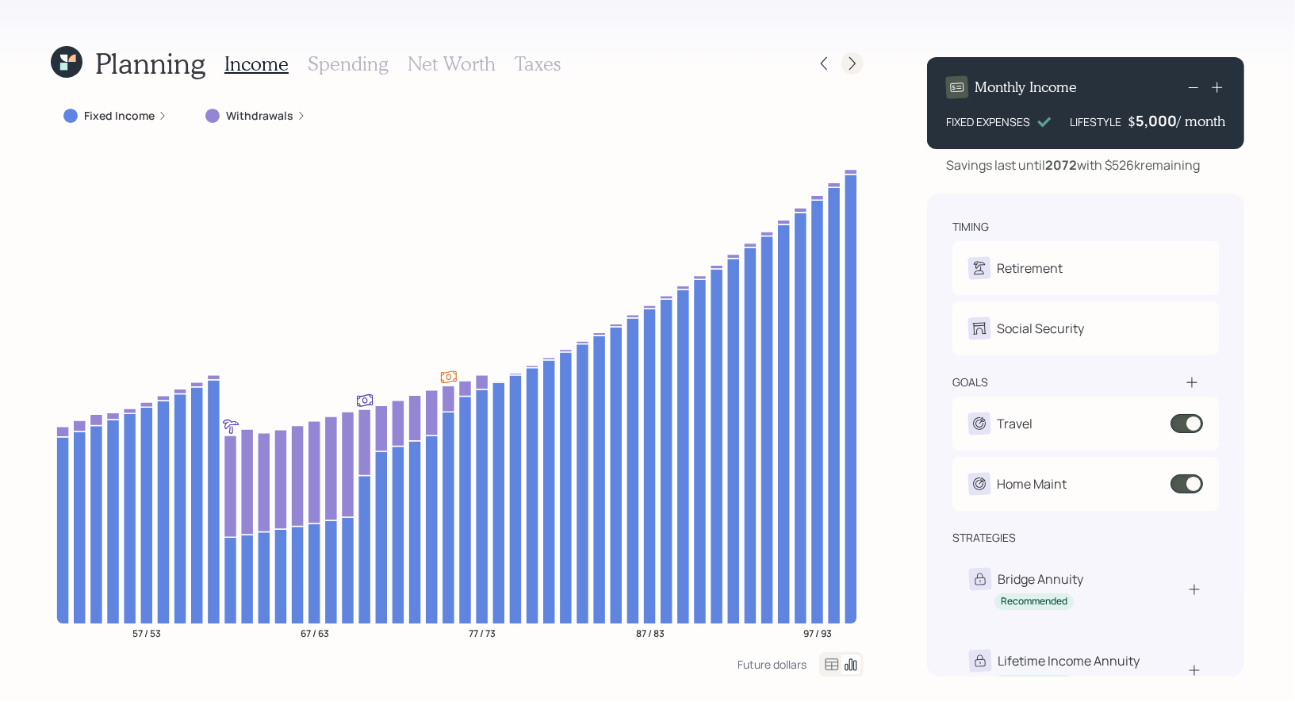
click at [851, 64] on icon at bounding box center [852, 64] width 16 height 16
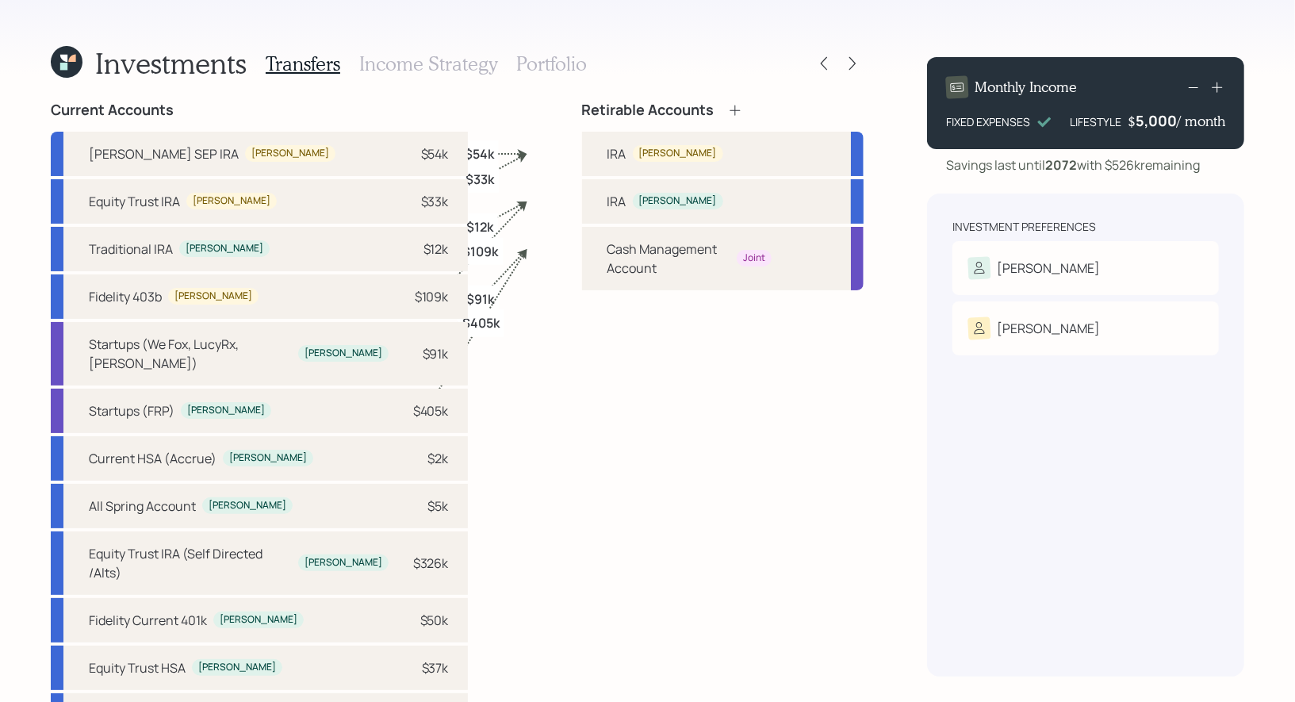
click at [422, 65] on h3 "Income Strategy" at bounding box center [428, 63] width 138 height 23
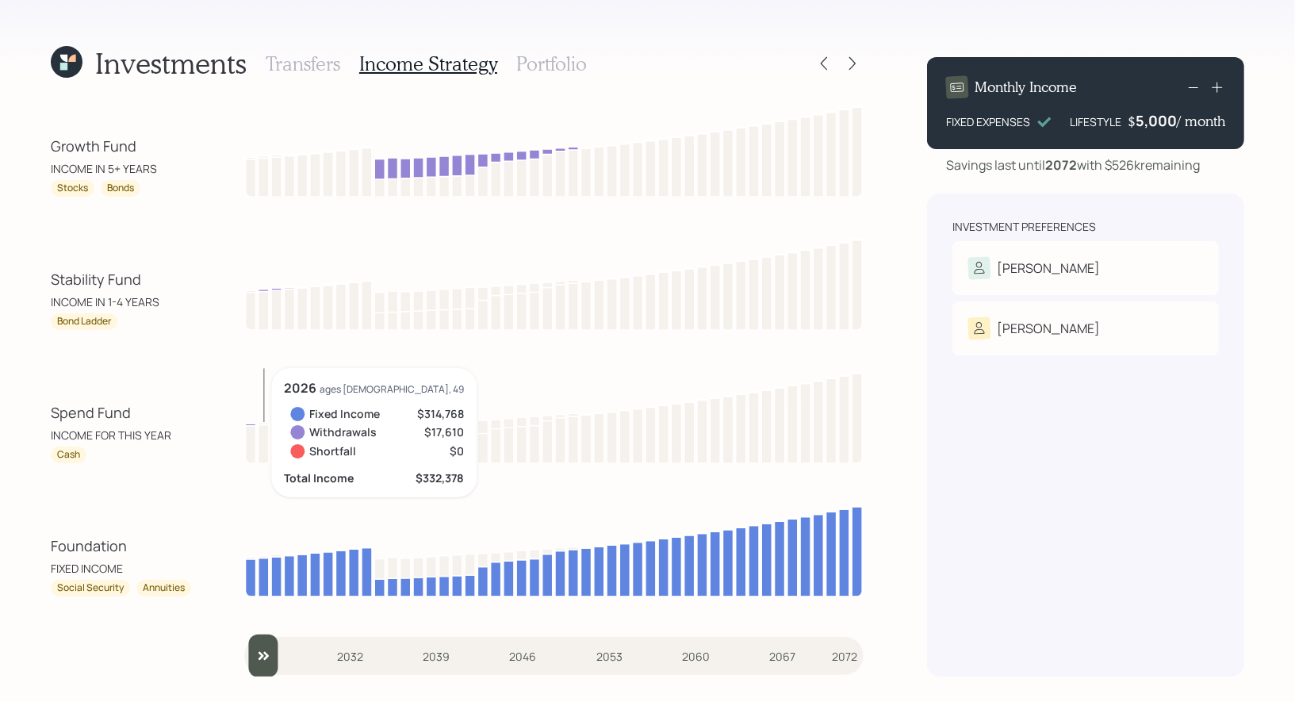
click at [189, 613] on div "Growth Fund INCOME IN 5+ YEARS Stocks Bonds Stability Fund INCOME IN 1-4 YEARS …" at bounding box center [457, 388] width 813 height 575
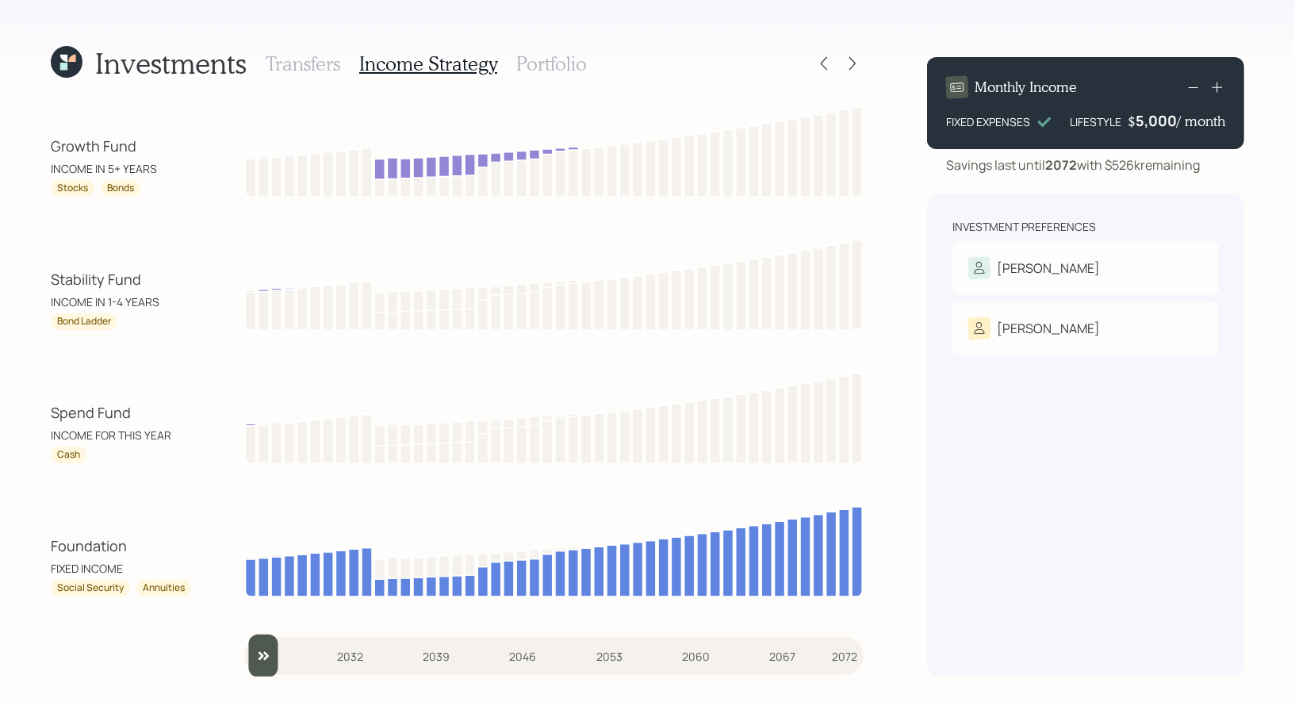
click at [561, 60] on h3 "Portfolio" at bounding box center [551, 63] width 71 height 23
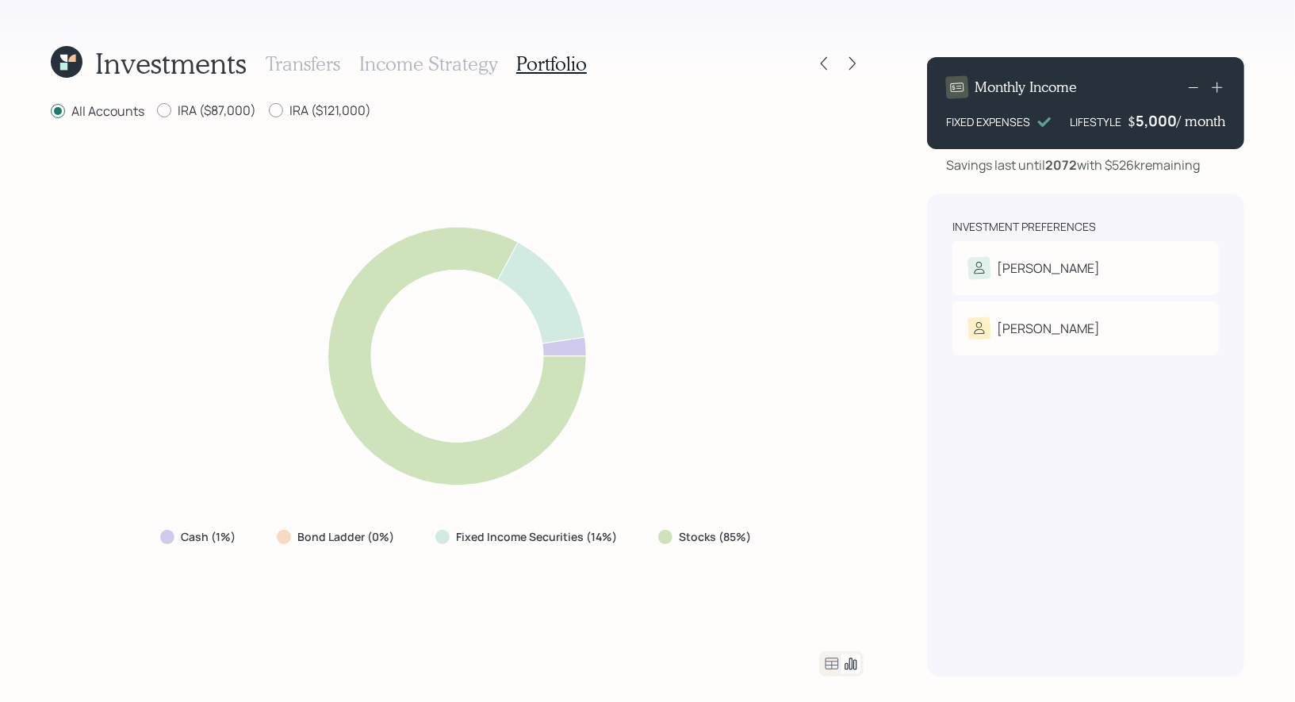
click at [834, 664] on icon at bounding box center [831, 663] width 19 height 19
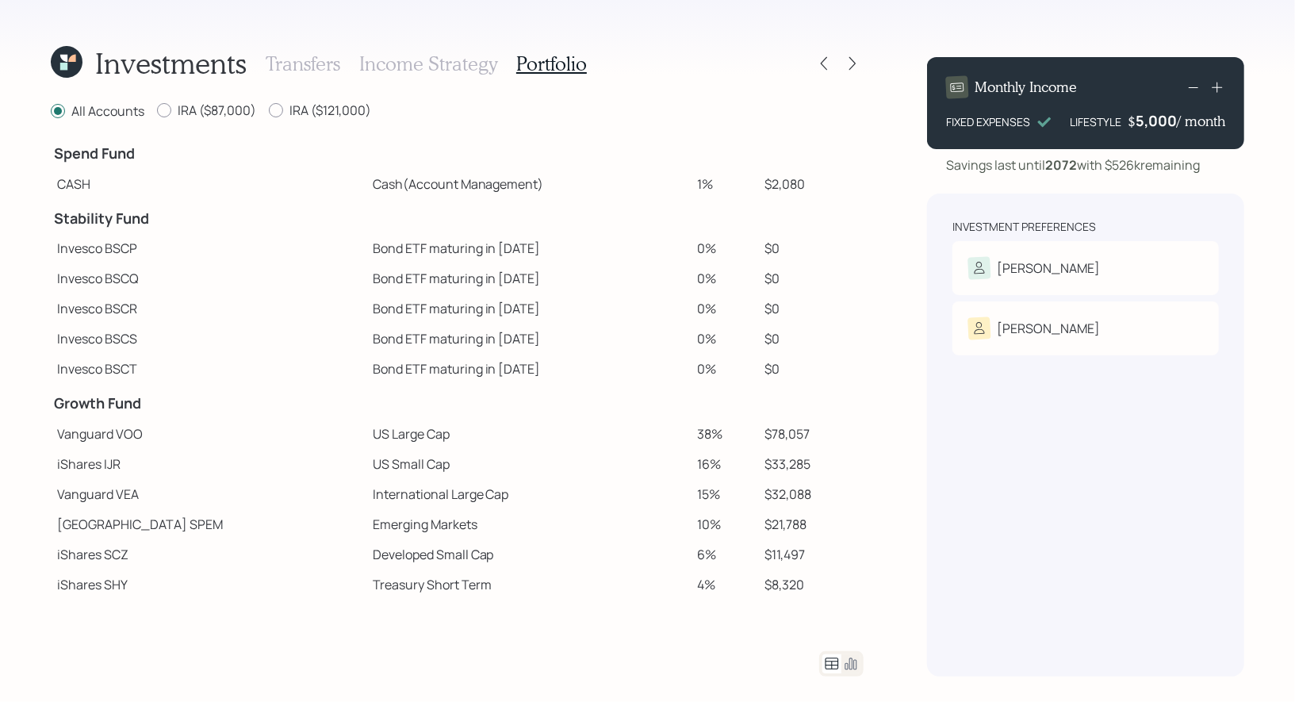
scroll to position [5, 0]
click at [834, 665] on icon at bounding box center [831, 663] width 19 height 19
click at [849, 662] on icon at bounding box center [851, 664] width 12 height 12
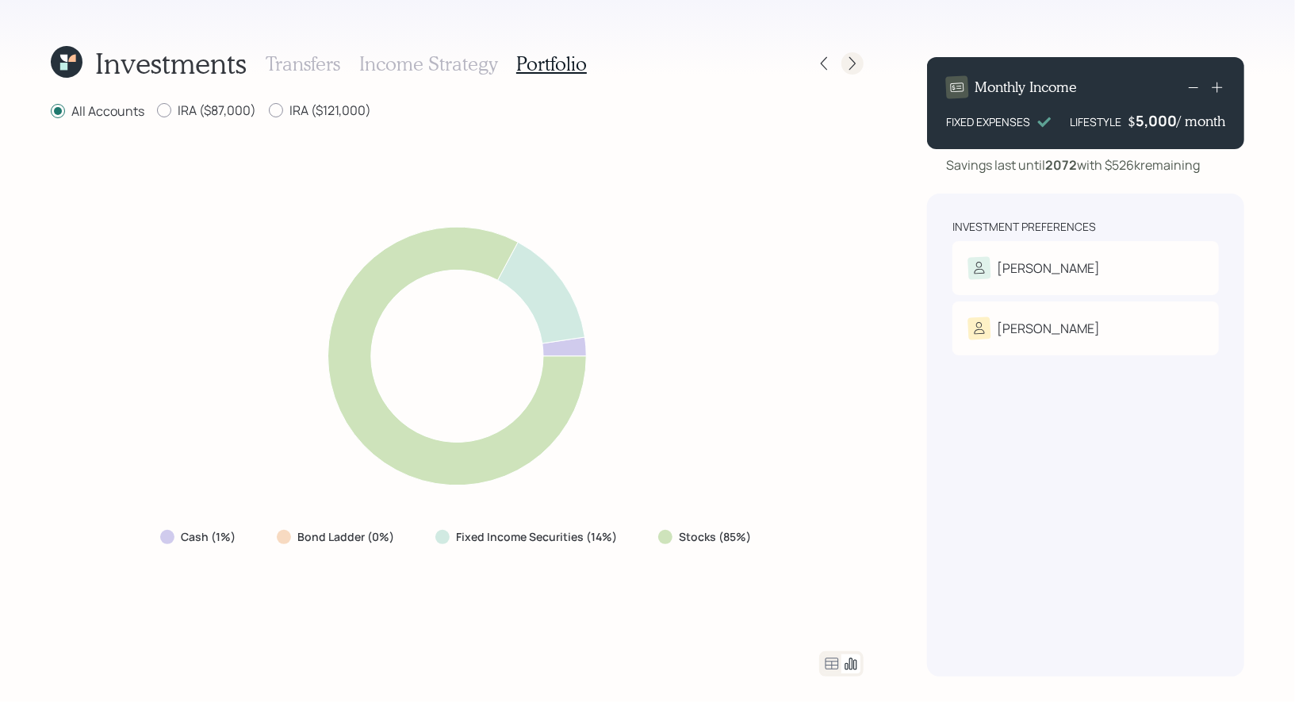
click at [857, 61] on icon at bounding box center [852, 64] width 16 height 16
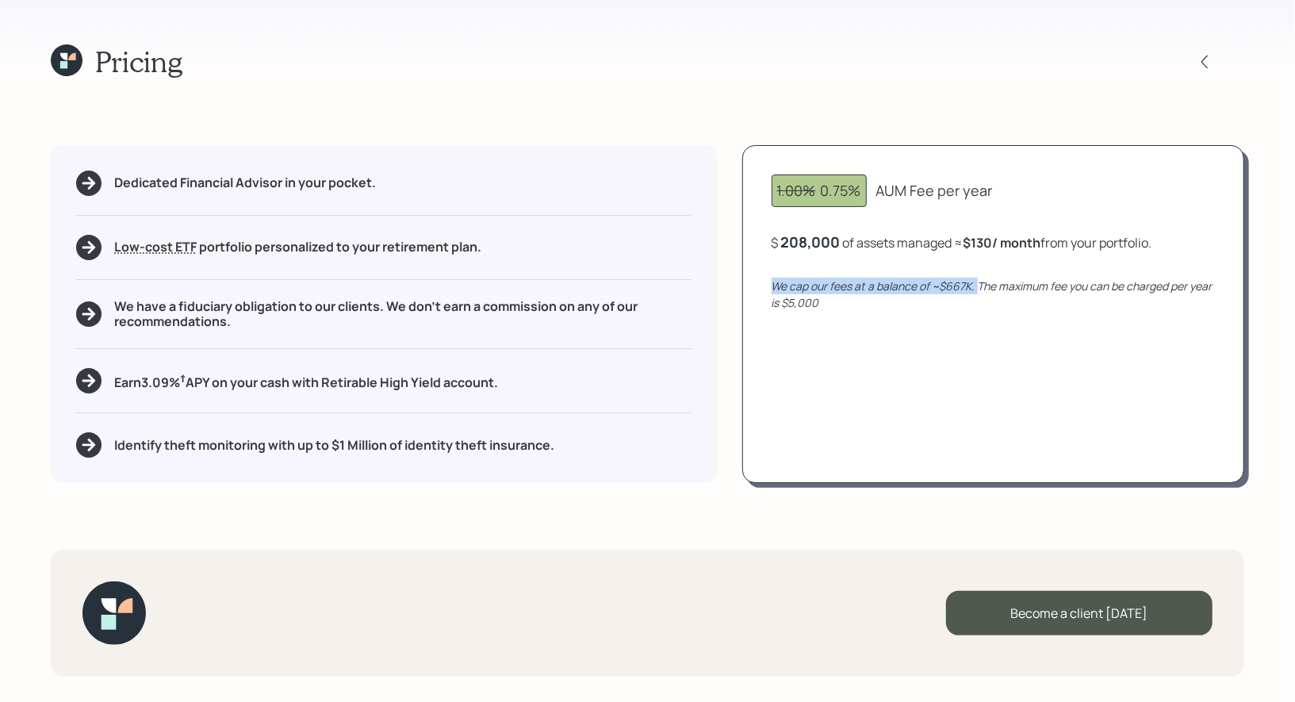
drag, startPoint x: 980, startPoint y: 289, endPoint x: 772, endPoint y: 287, distance: 207.8
click at [772, 287] on icon "We cap our fees at a balance of ~$667K. The maximum fee you can be charged per …" at bounding box center [992, 294] width 441 height 32
